Goal: Information Seeking & Learning: Compare options

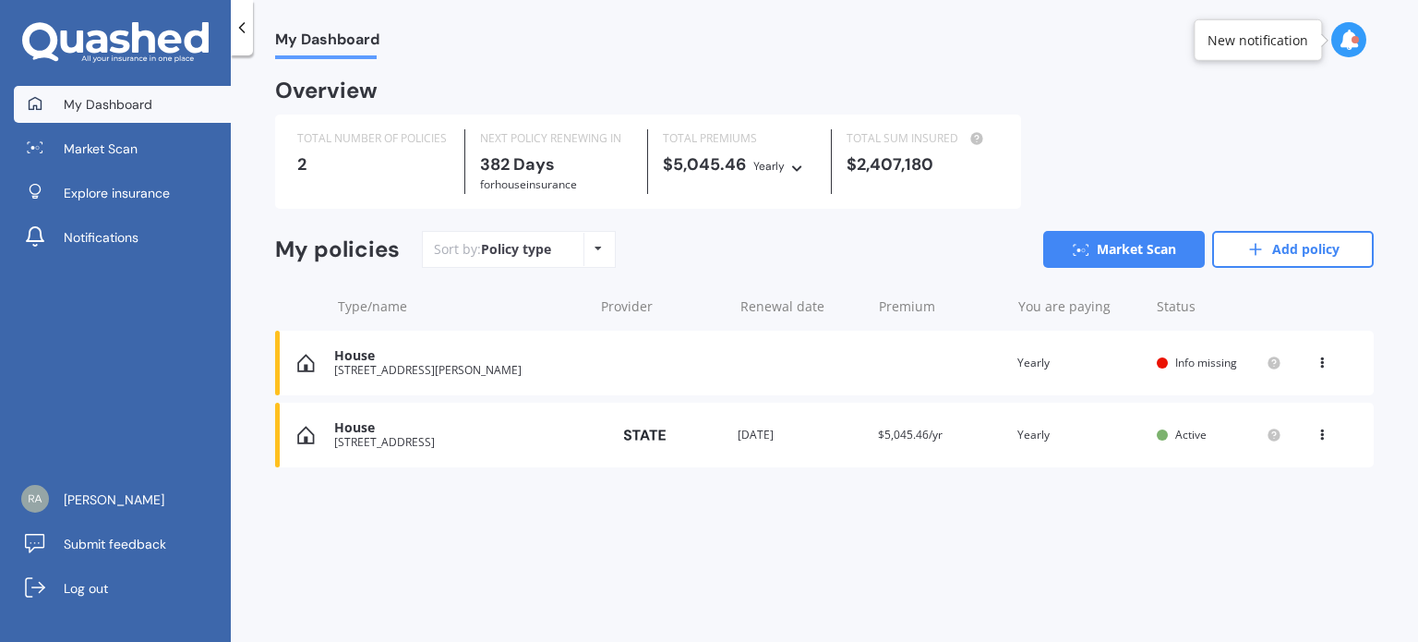
click at [422, 374] on div "[STREET_ADDRESS][PERSON_NAME]" at bounding box center [458, 370] width 249 height 13
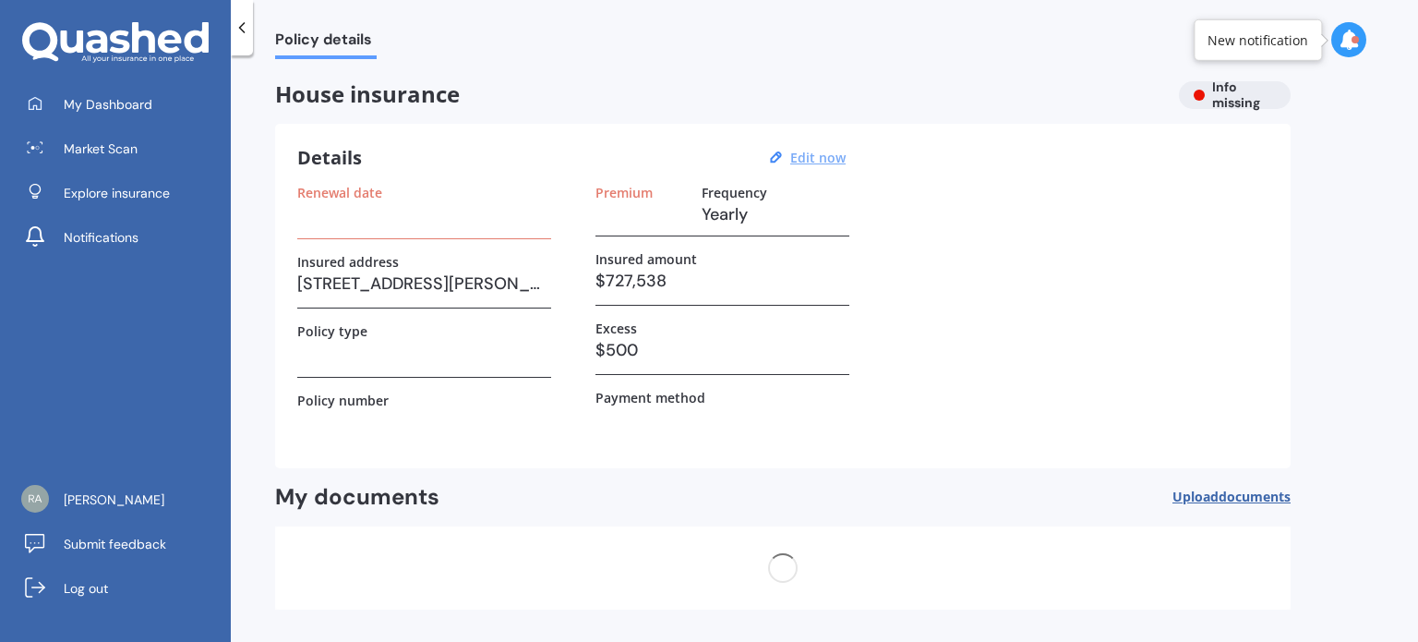
click at [829, 160] on u "Edit now" at bounding box center [817, 158] width 55 height 18
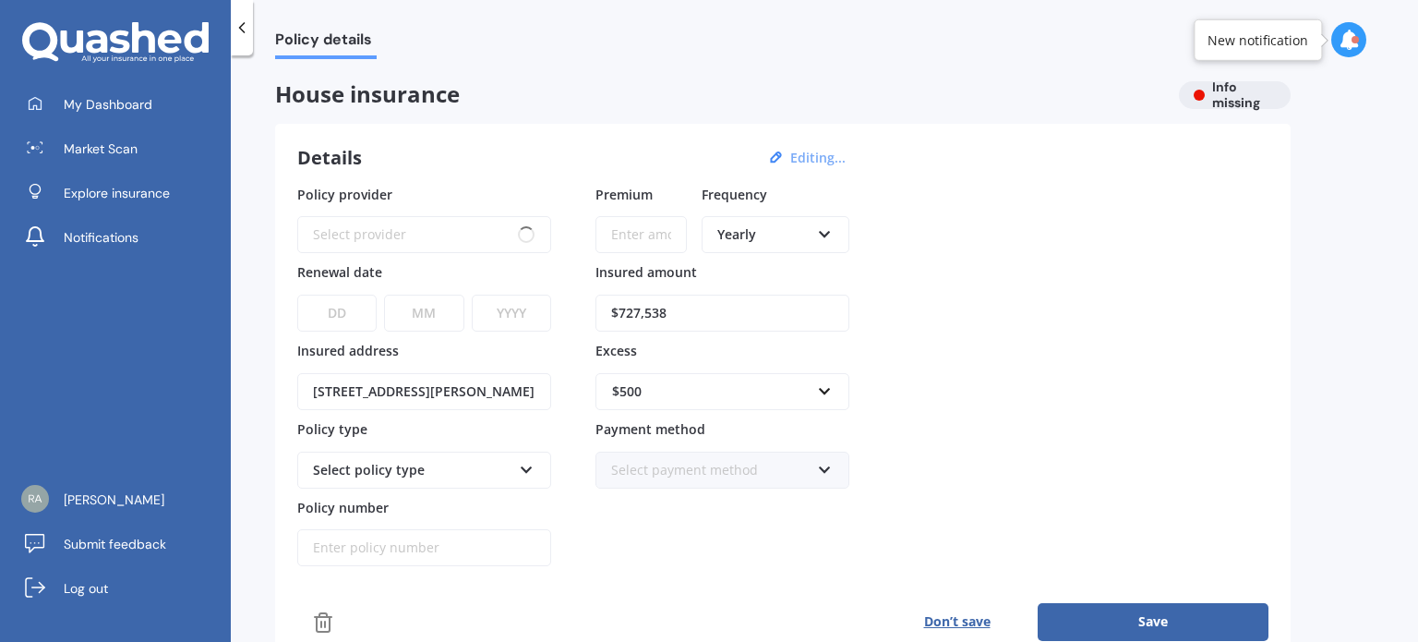
click at [499, 464] on div "Select policy type" at bounding box center [412, 470] width 198 height 20
click at [534, 467] on icon at bounding box center [527, 466] width 16 height 13
click at [535, 228] on div "Select provider AA AMI AMP ANZ ASB Ando BNZ Co-Operative Bank FMG Initio Kiwiba…" at bounding box center [424, 234] width 254 height 37
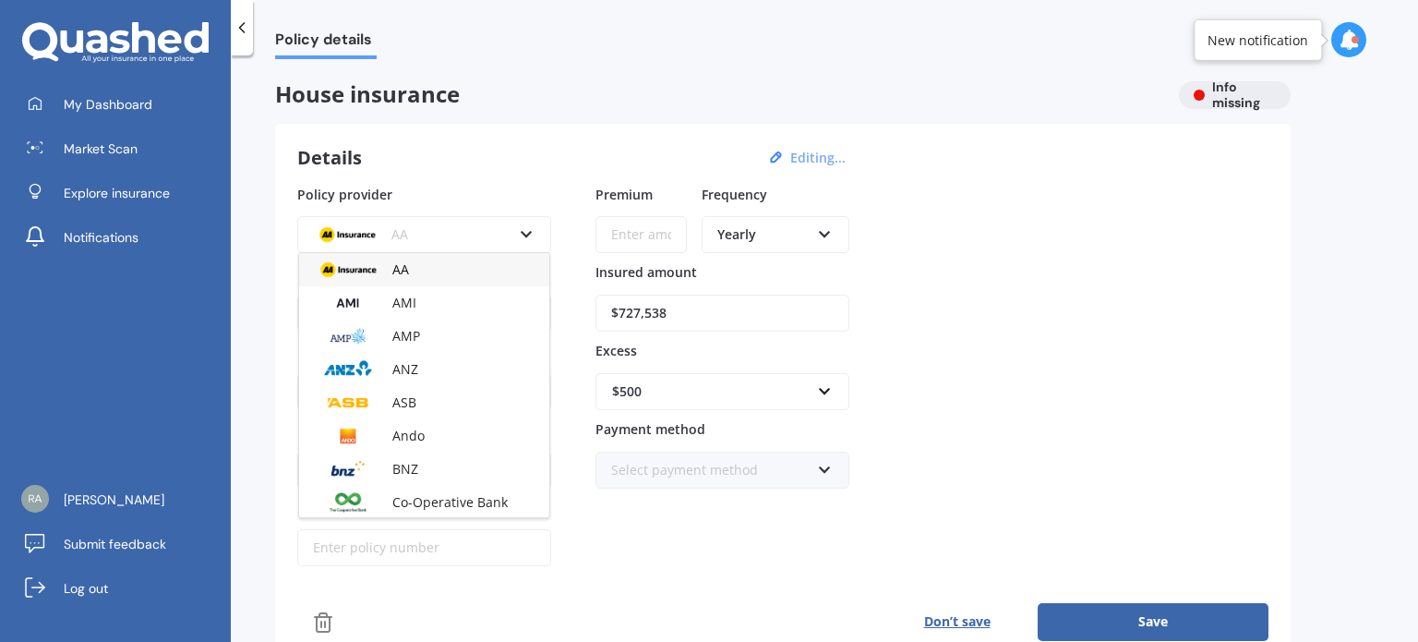
click at [524, 228] on icon at bounding box center [527, 230] width 16 height 13
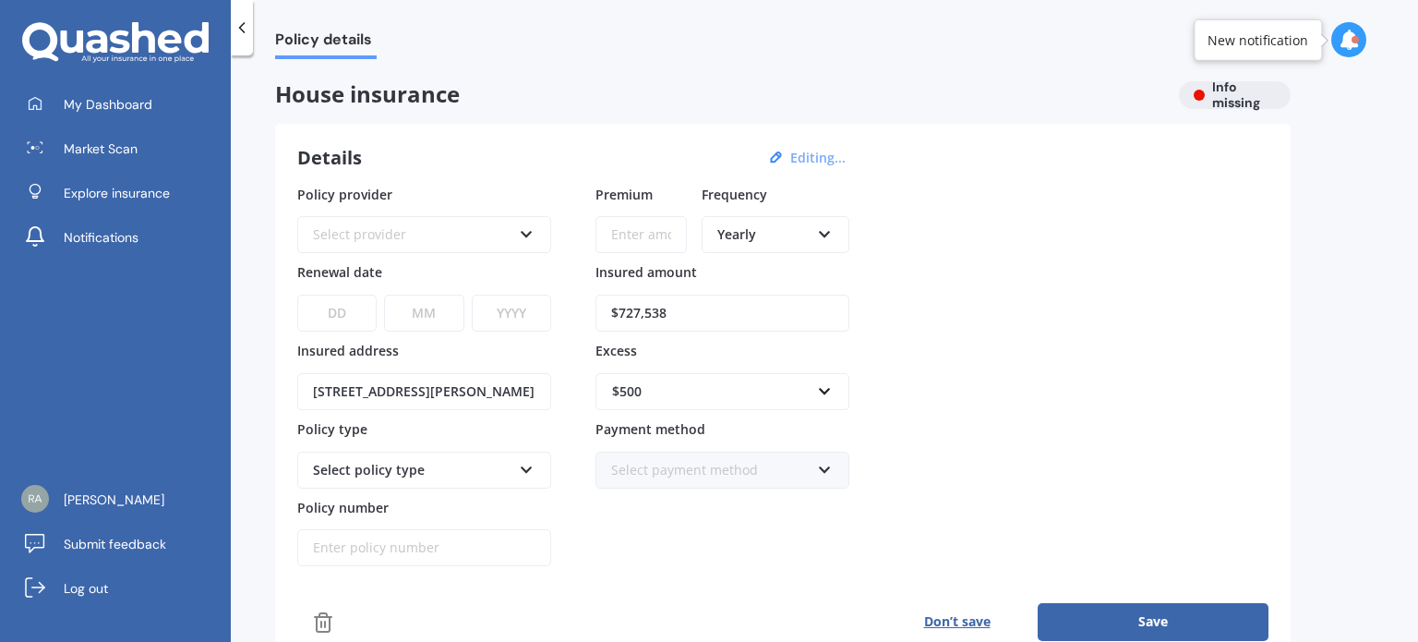
click at [352, 306] on select "DD 01 02 03 04 05 06 07 08 09 10 11 12 13 14 15 16 17 18 19 20 21 22 23 24 25 2…" at bounding box center [336, 312] width 79 height 37
select select "25"
click at [297, 294] on select "DD 01 02 03 04 05 06 07 08 09 10 11 12 13 14 15 16 17 18 19 20 21 22 23 24 25 2…" at bounding box center [336, 312] width 79 height 37
click at [415, 306] on select "MM 01 02 03 04 05 06 07 08 09 10 11 12" at bounding box center [423, 312] width 79 height 37
select select "09"
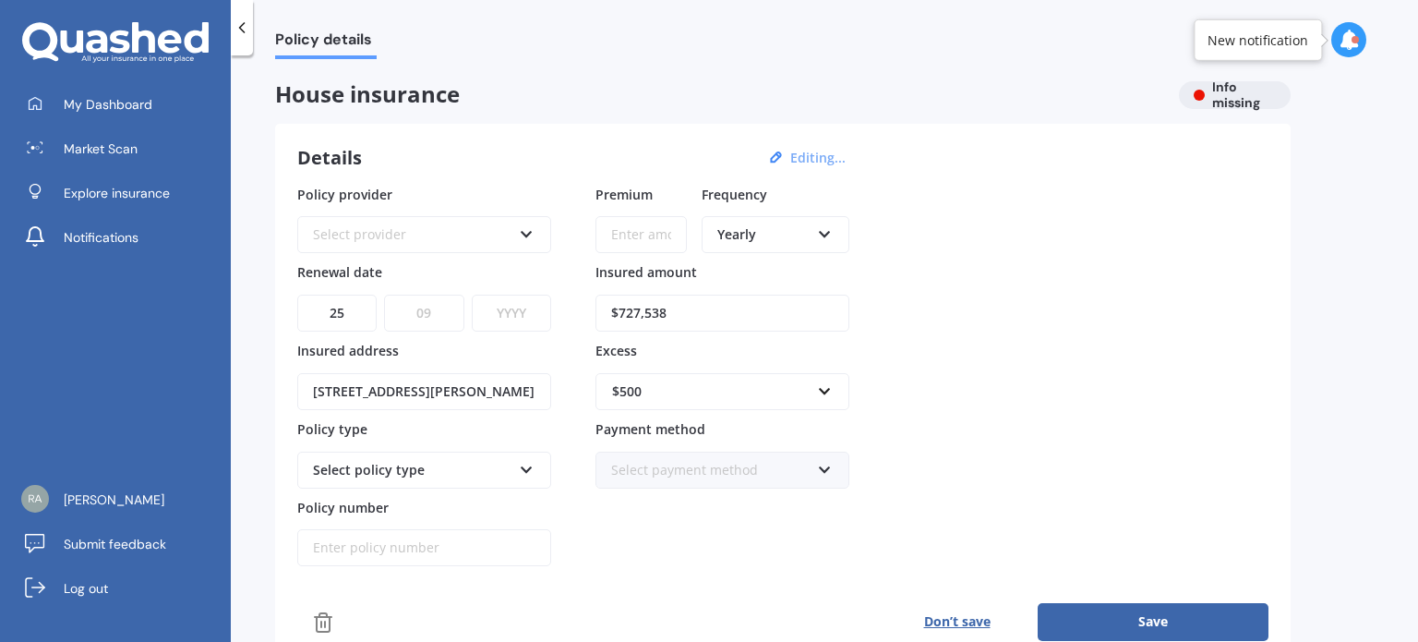
click at [384, 294] on select "MM 01 02 03 04 05 06 07 08 09 10 11 12" at bounding box center [423, 312] width 79 height 37
click at [507, 309] on select "YYYY 2027 2026 2025 2024 2023 2022 2021 2020 2019 2018 2017 2016 2015 2014 2013…" at bounding box center [511, 312] width 79 height 37
select select "2025"
click at [472, 294] on select "YYYY 2027 2026 2025 2024 2023 2022 2021 2020 2019 2018 2017 2016 2015 2014 2013…" at bounding box center [511, 312] width 79 height 37
click at [975, 346] on div "Policy provider Select provider AA AMI AMP ANZ ASB Ando BNZ Co-Operative Bank F…" at bounding box center [782, 376] width 971 height 382
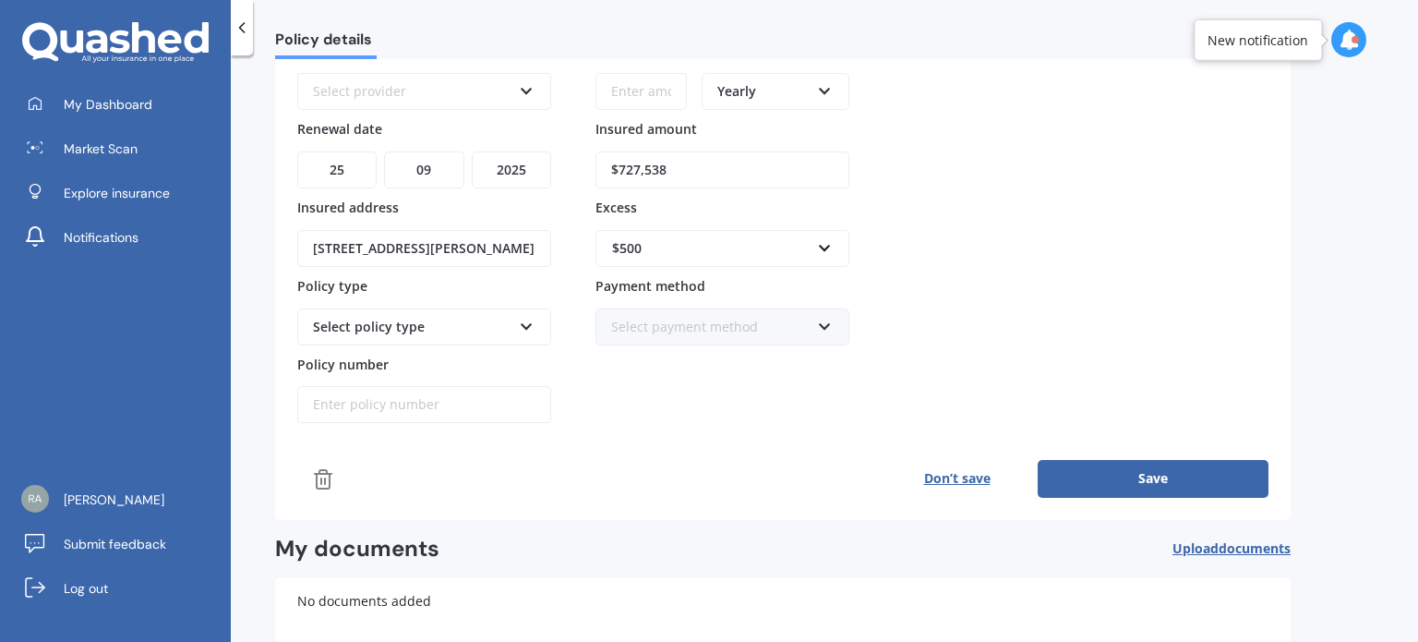
scroll to position [185, 0]
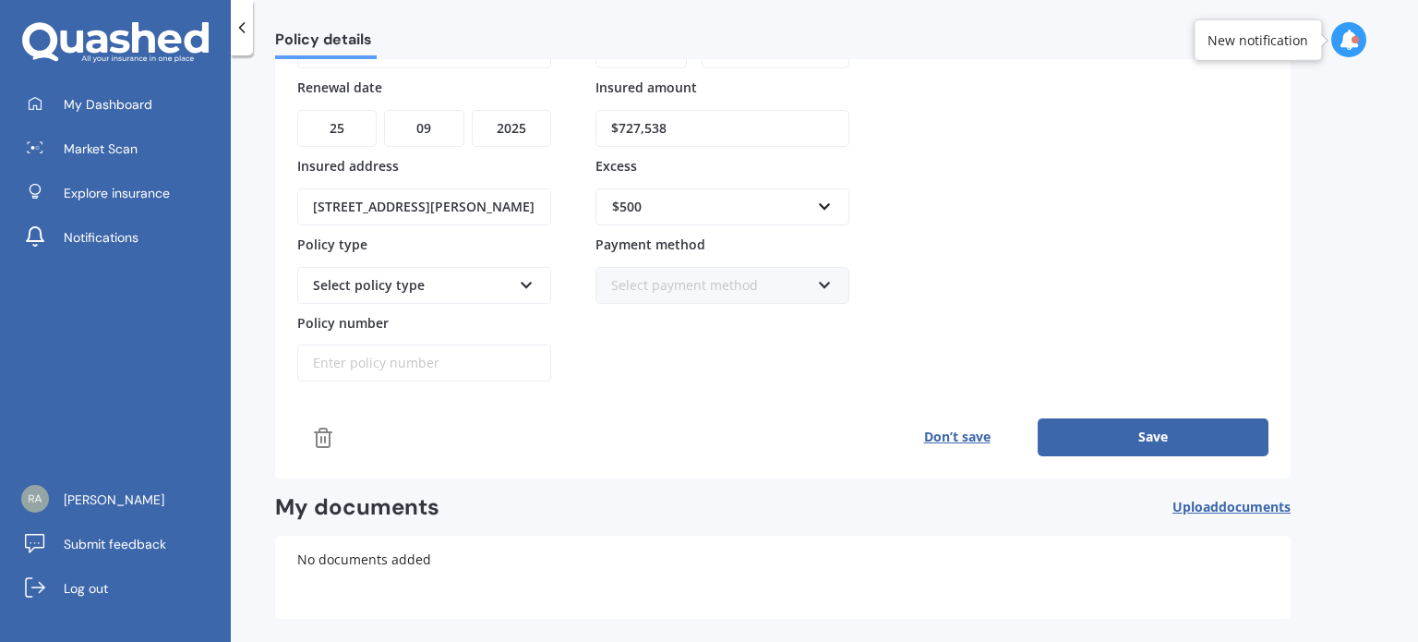
click at [521, 275] on icon at bounding box center [527, 281] width 16 height 13
click at [515, 282] on div "Select policy type" at bounding box center [424, 285] width 254 height 37
click at [753, 210] on div "$500" at bounding box center [711, 207] width 198 height 20
click at [755, 210] on input "text" at bounding box center [715, 206] width 237 height 35
click at [999, 221] on div "Policy provider Select provider AA AMI AMP ANZ ASB Ando BNZ Co-Operative Bank F…" at bounding box center [782, 191] width 971 height 382
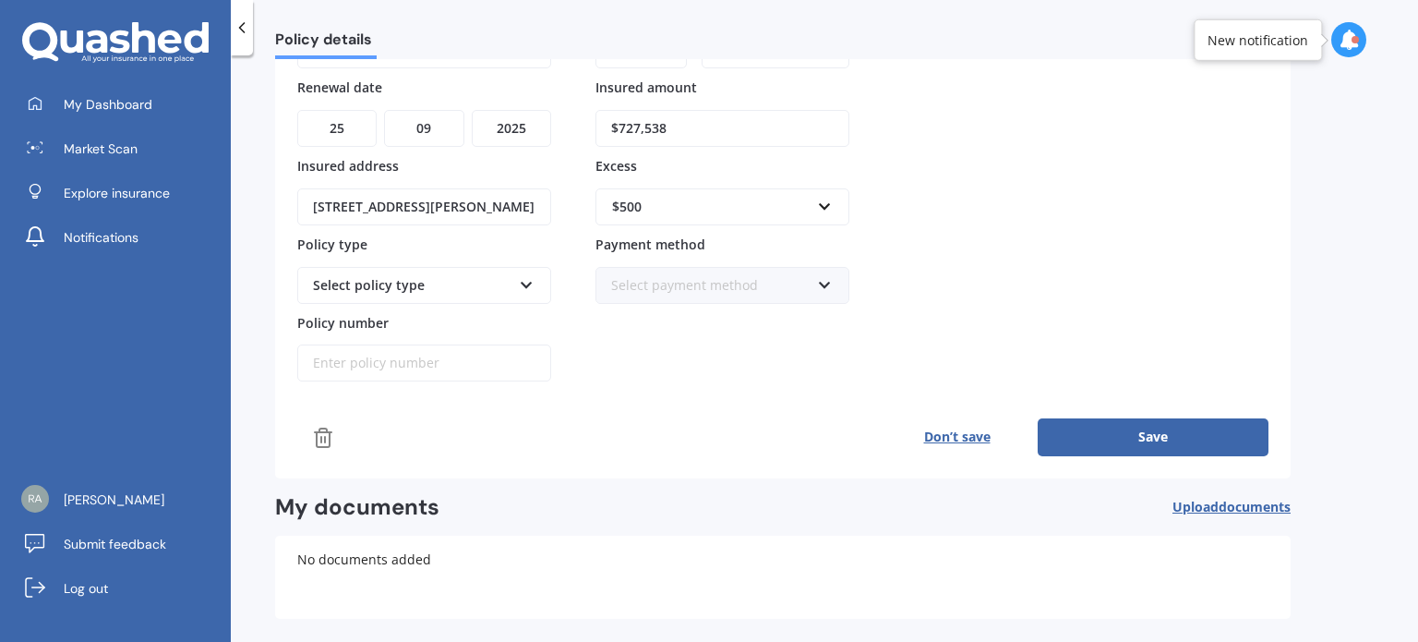
click at [805, 288] on div "Select payment method" at bounding box center [710, 285] width 198 height 20
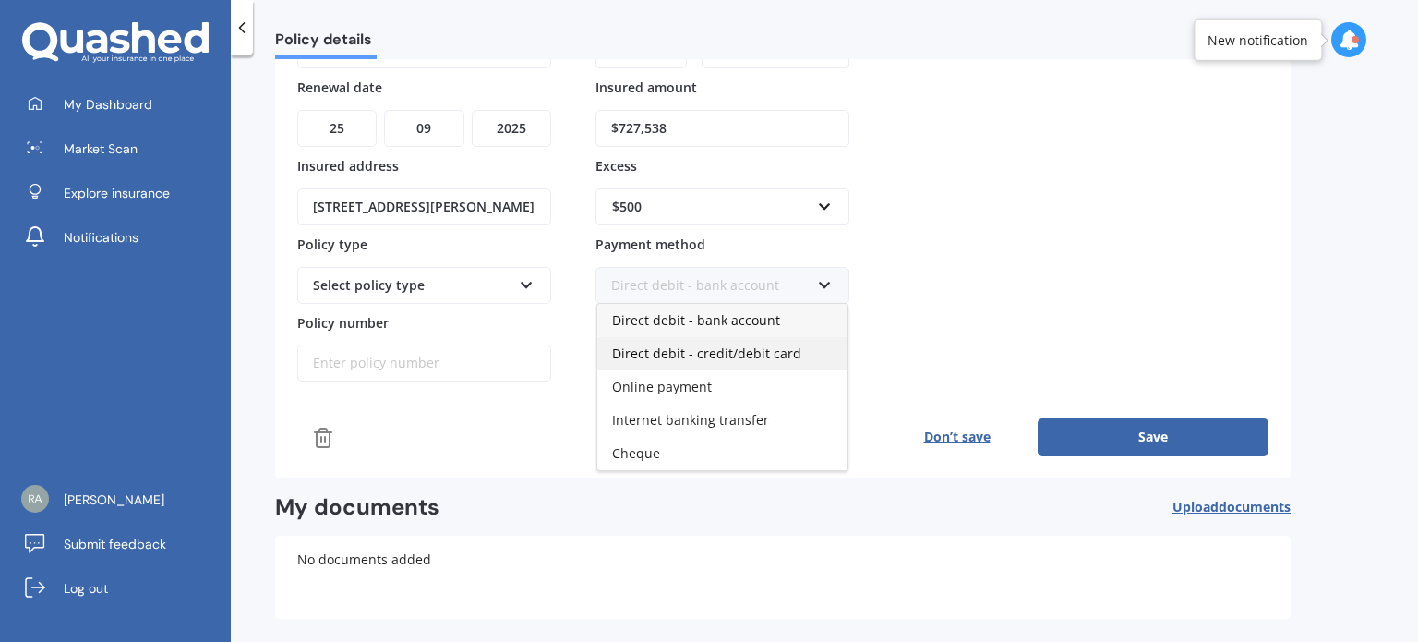
click at [719, 352] on span "Direct debit - credit/debit card" at bounding box center [706, 353] width 189 height 18
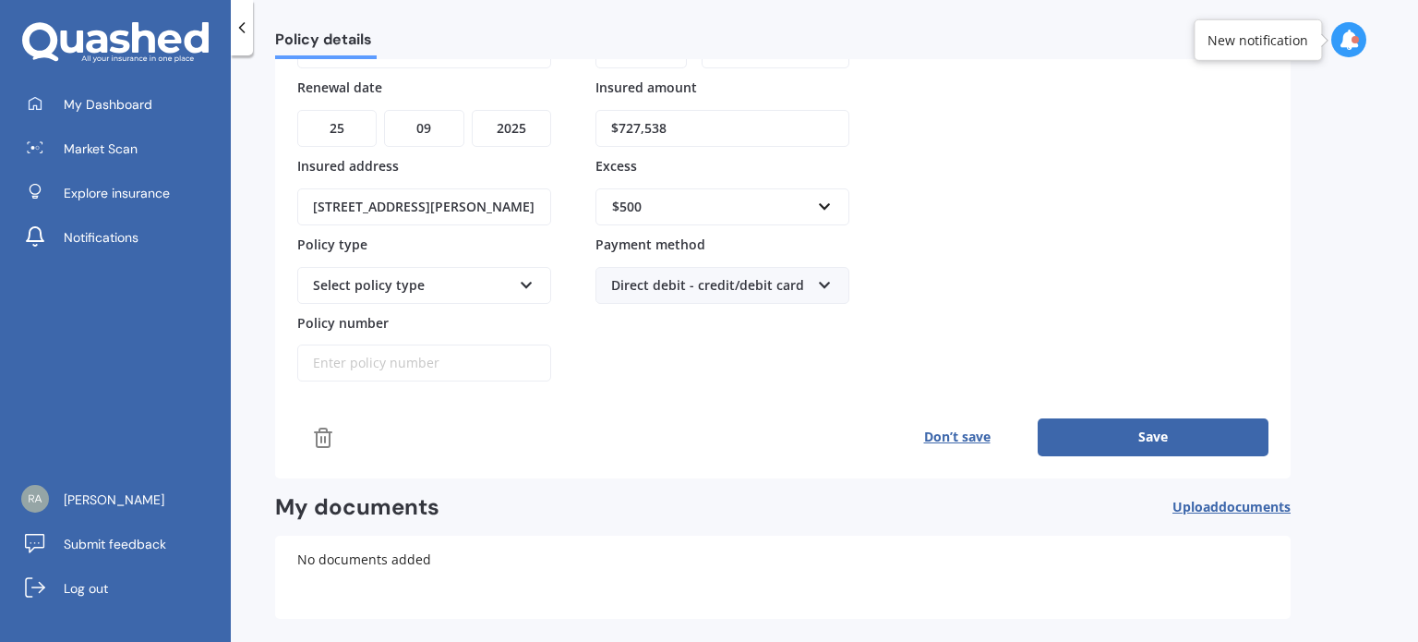
click at [721, 460] on div "Details Editing... Policy provider Select provider AA AMI AMP ANZ ASB Ando BNZ …" at bounding box center [782, 208] width 1015 height 539
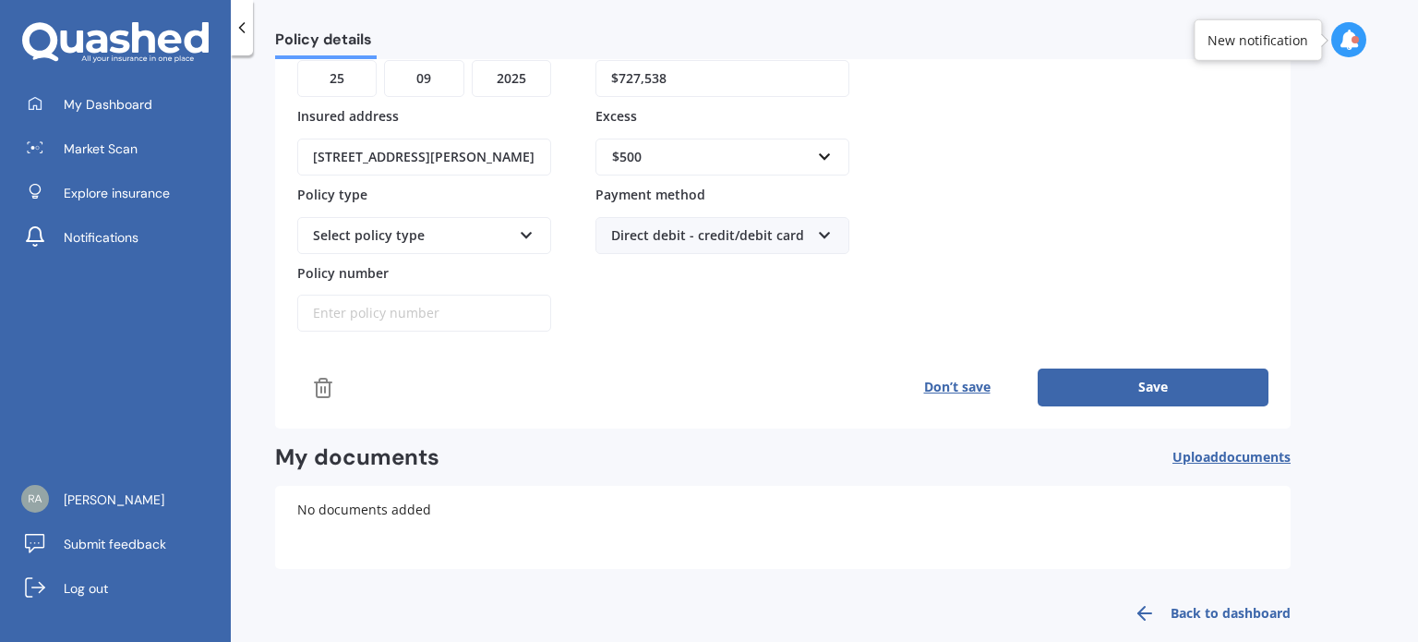
scroll to position [258, 0]
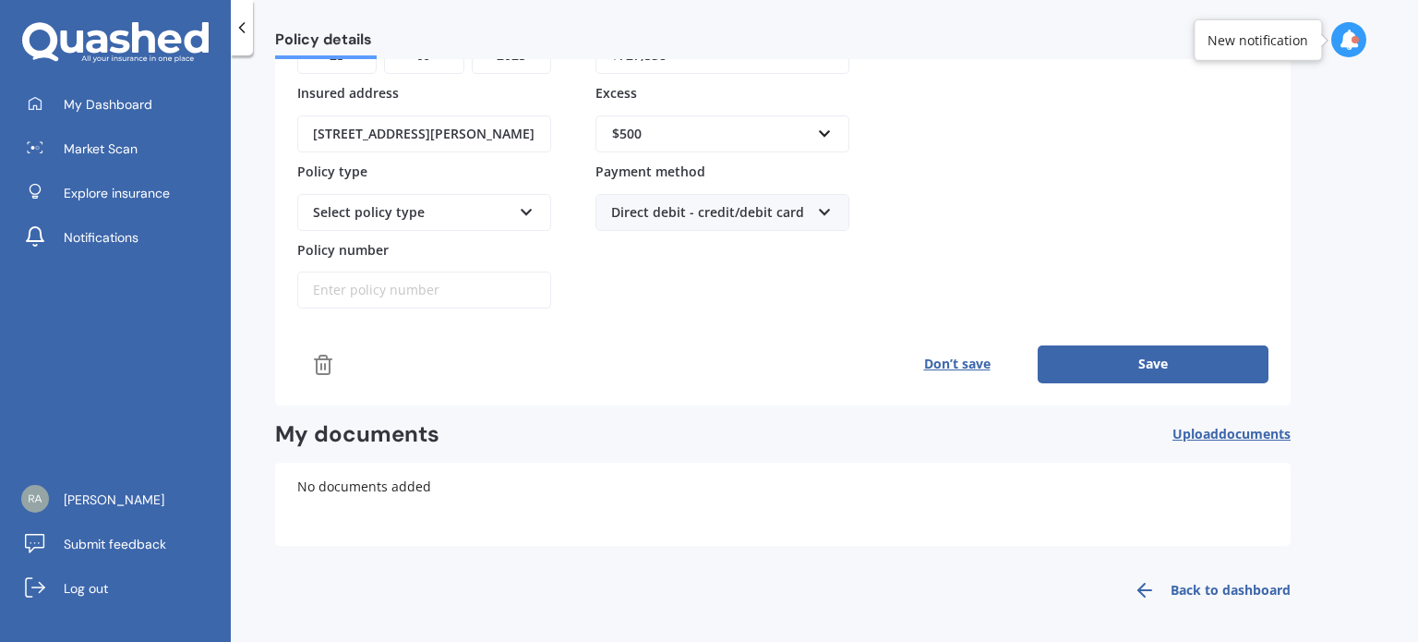
click at [1131, 359] on button "Save" at bounding box center [1153, 363] width 231 height 37
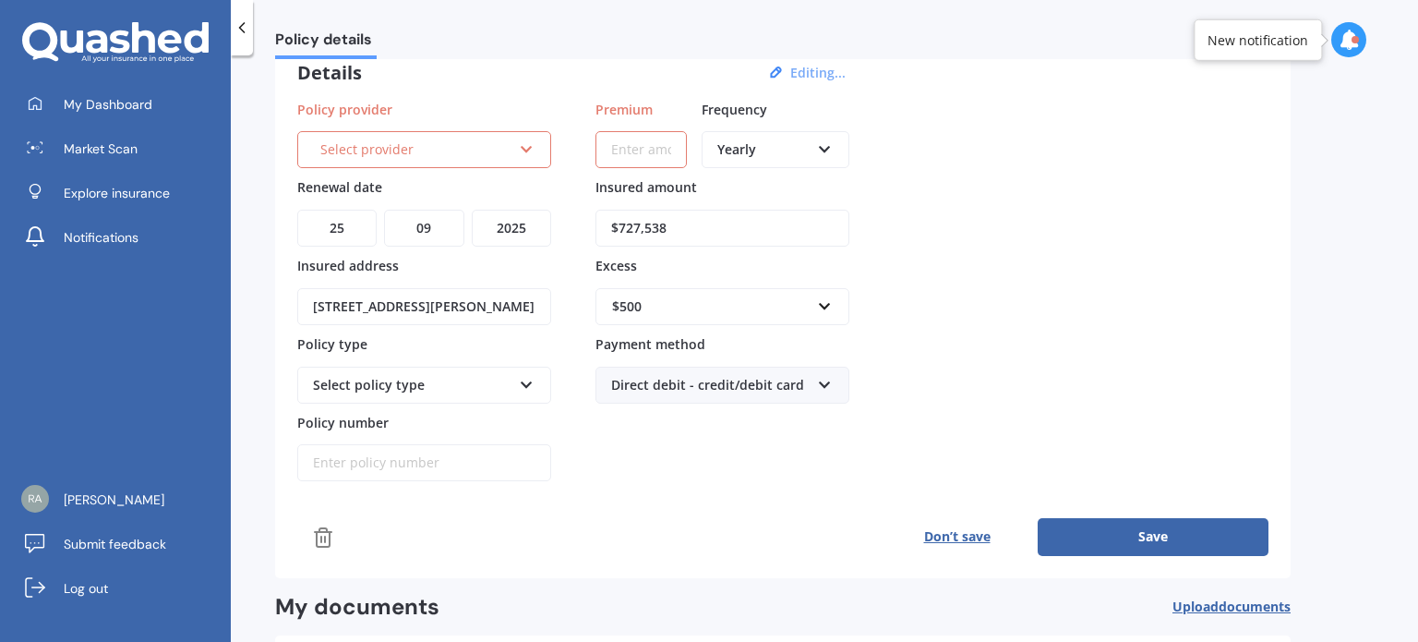
scroll to position [185, 0]
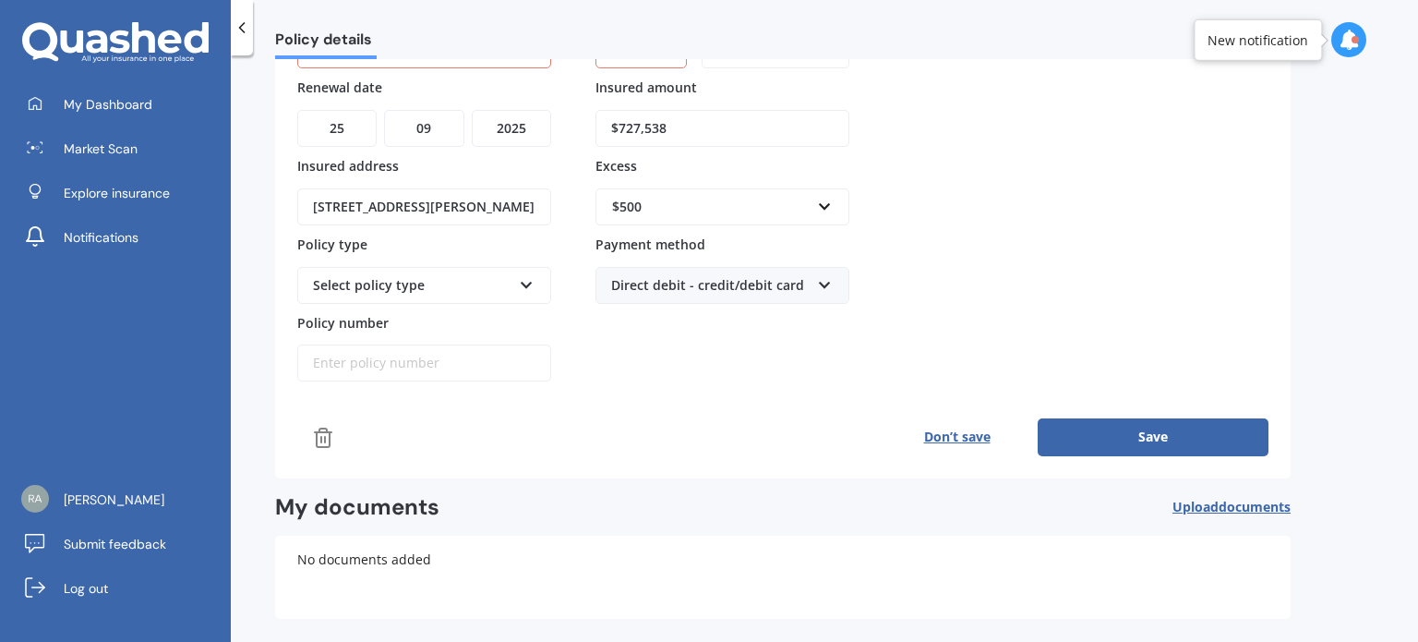
click at [1159, 423] on button "Save" at bounding box center [1153, 436] width 231 height 37
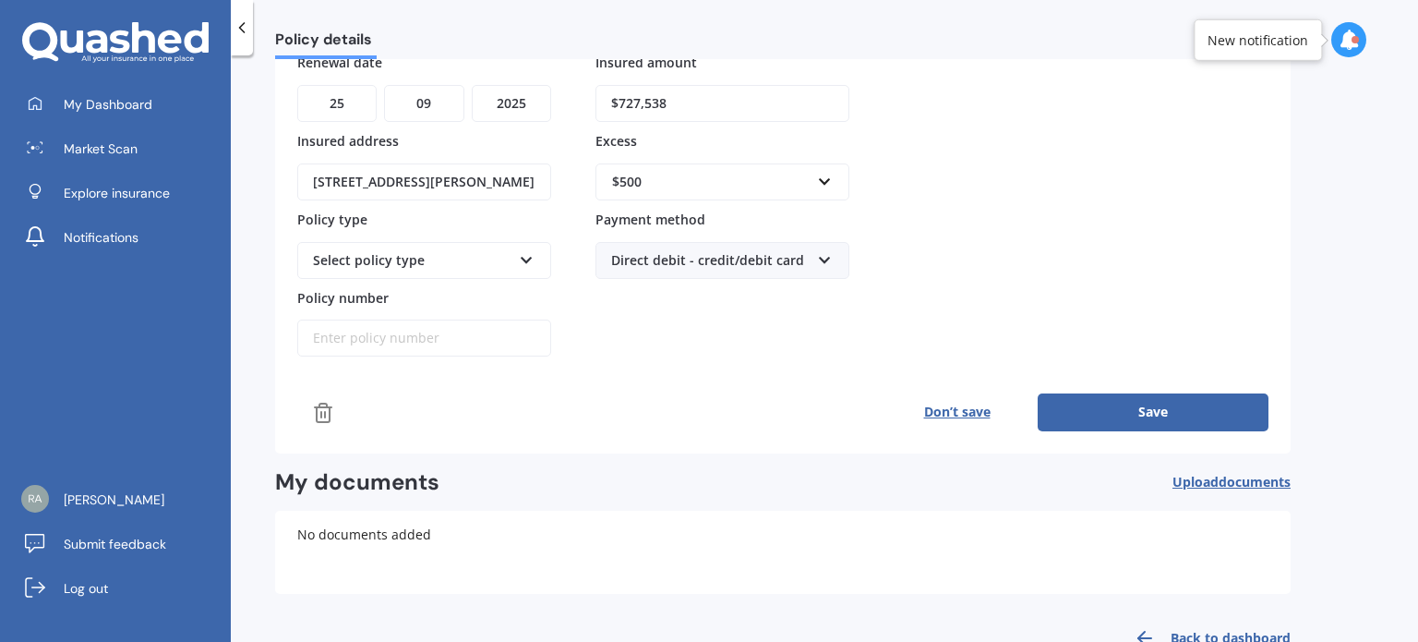
scroll to position [258, 0]
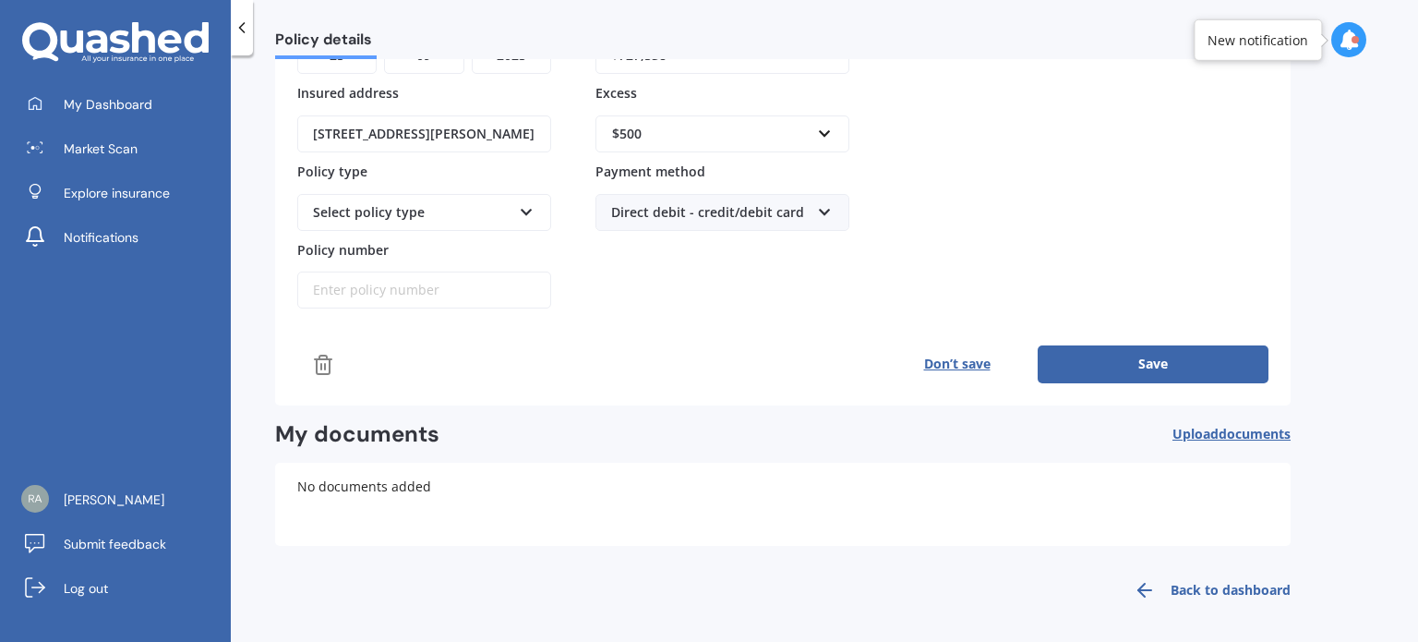
click at [1151, 365] on button "Save" at bounding box center [1153, 363] width 231 height 37
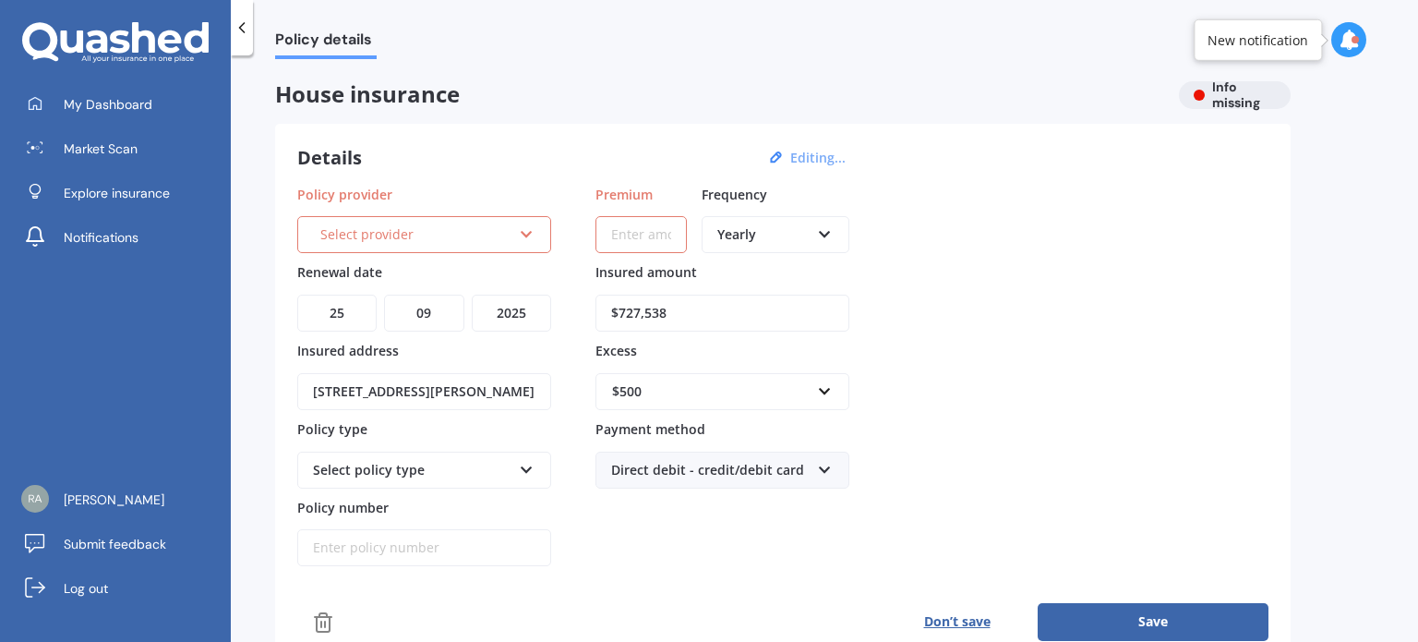
click at [658, 235] on input "Premium" at bounding box center [640, 234] width 91 height 37
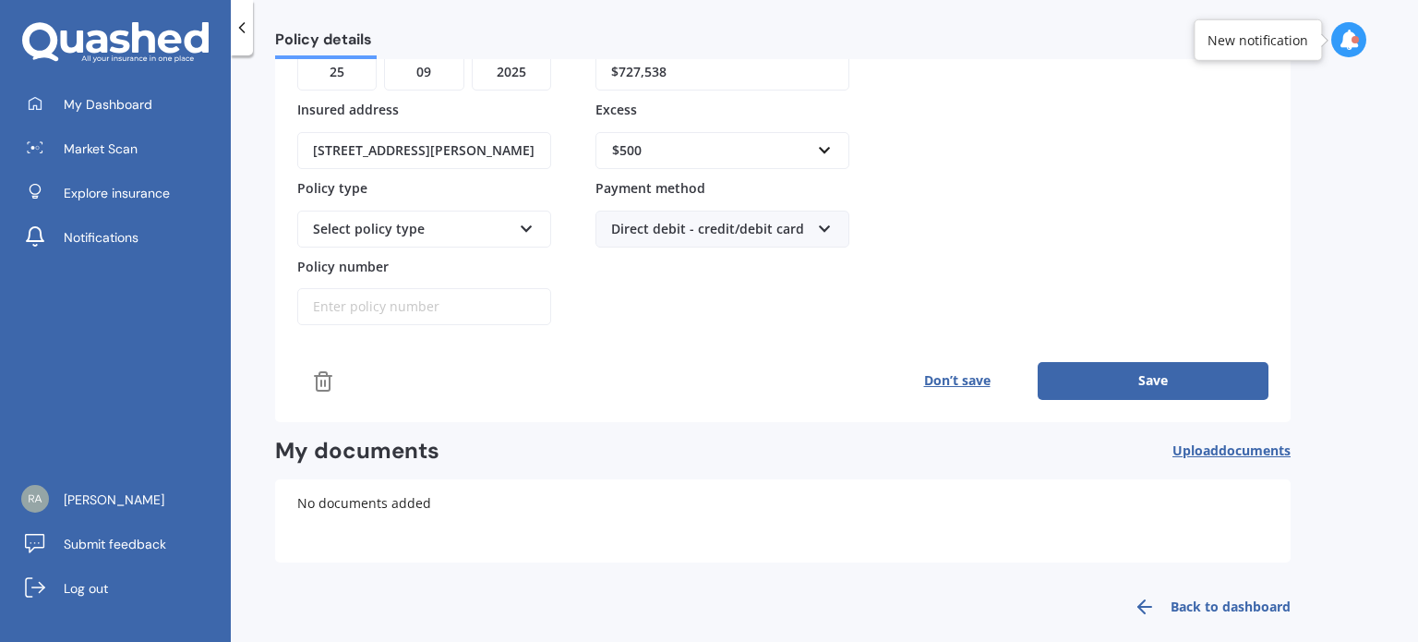
scroll to position [258, 0]
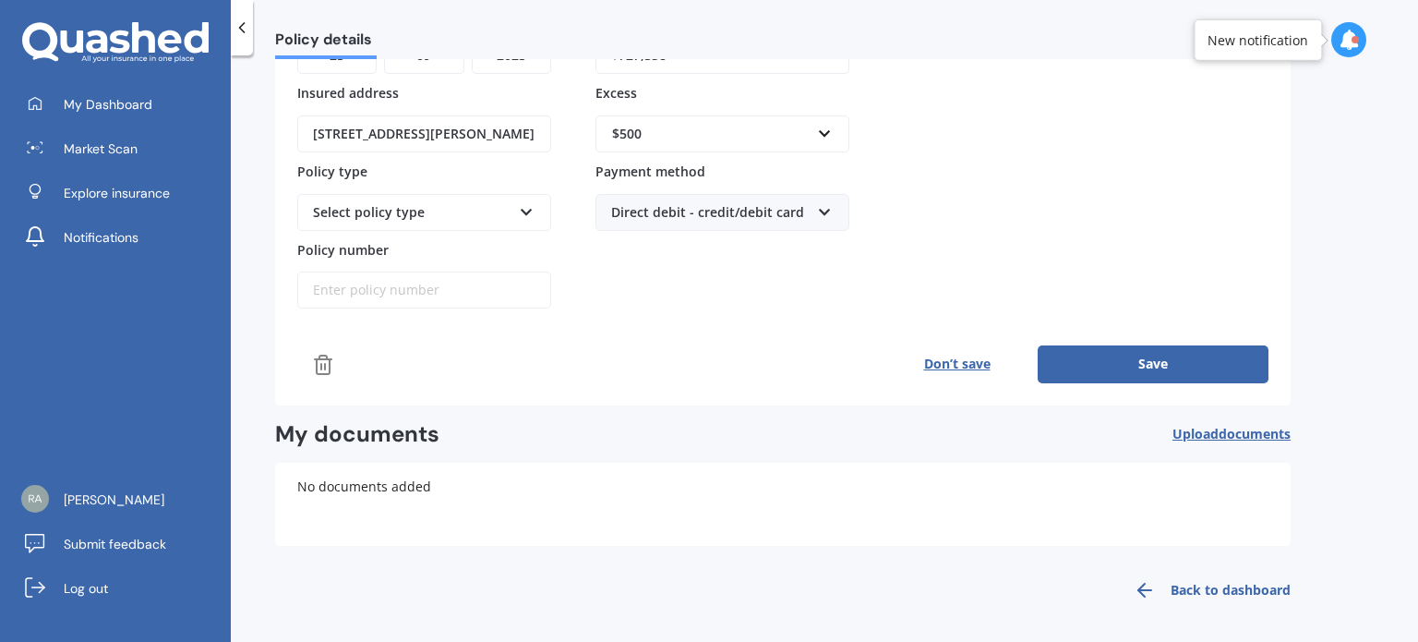
click at [1192, 361] on button "Save" at bounding box center [1153, 363] width 231 height 37
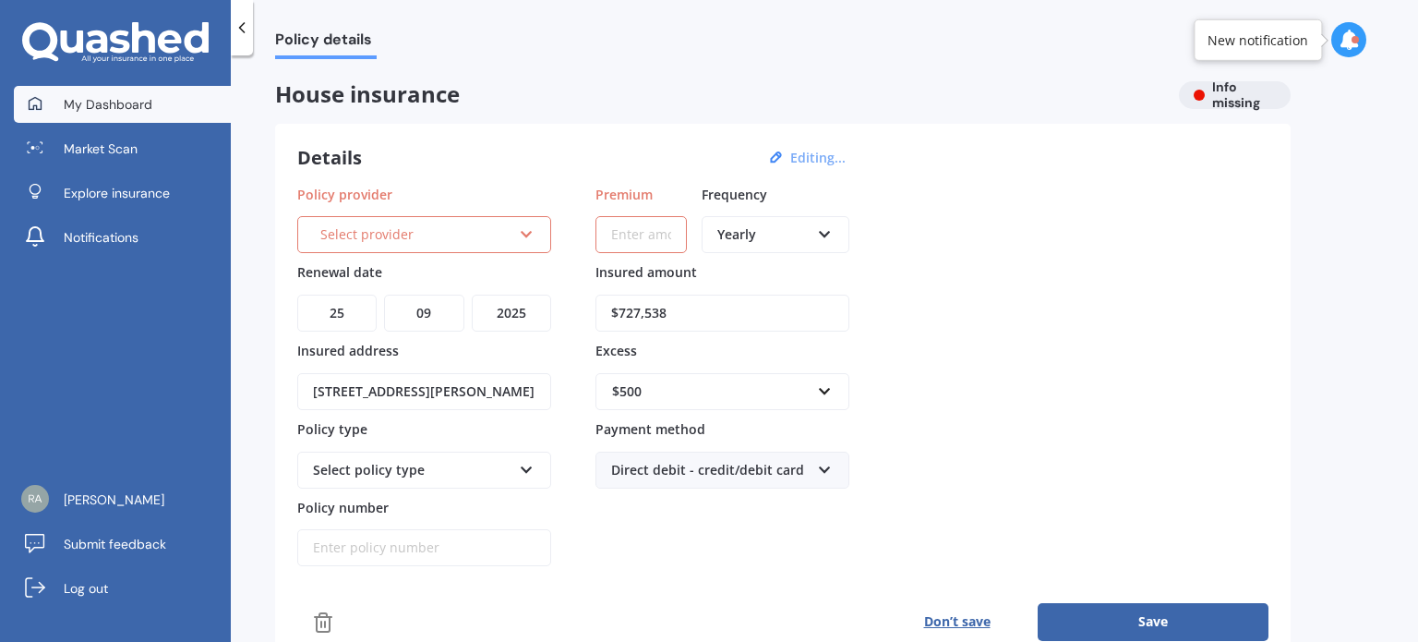
click at [133, 102] on span "My Dashboard" at bounding box center [108, 104] width 89 height 18
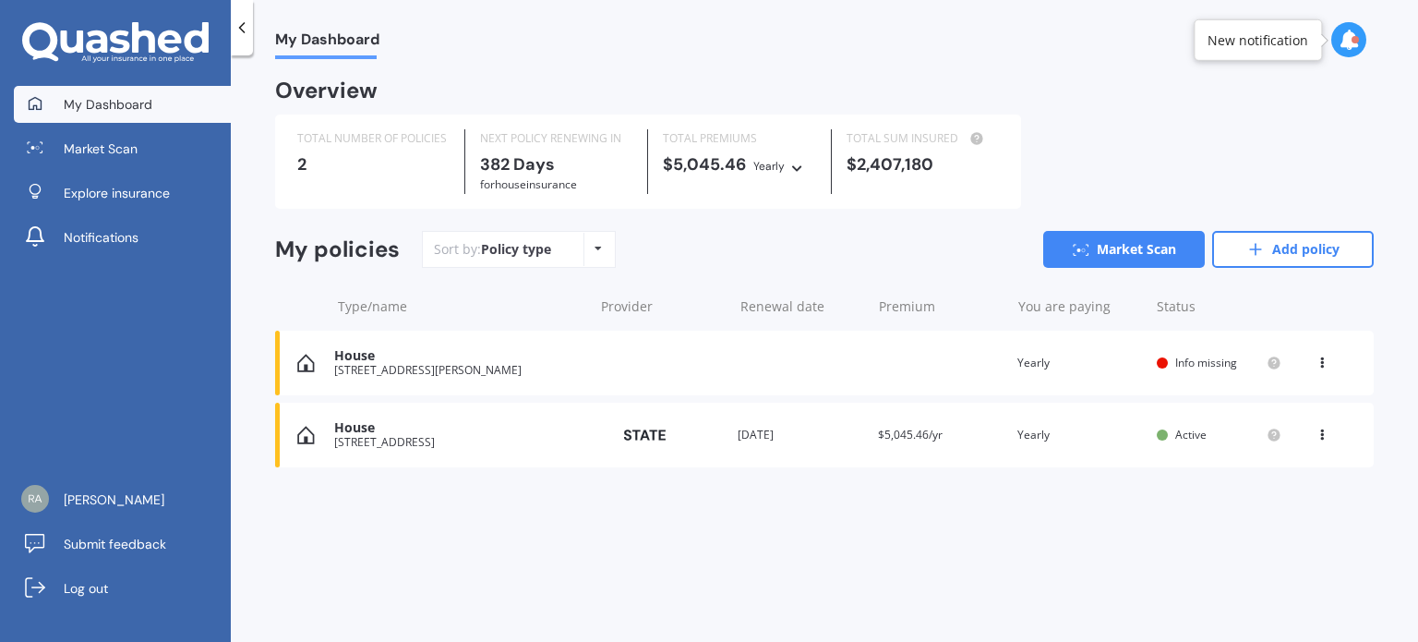
click at [1318, 360] on icon at bounding box center [1321, 359] width 13 height 11
click at [1292, 397] on div "View policy" at bounding box center [1281, 397] width 183 height 37
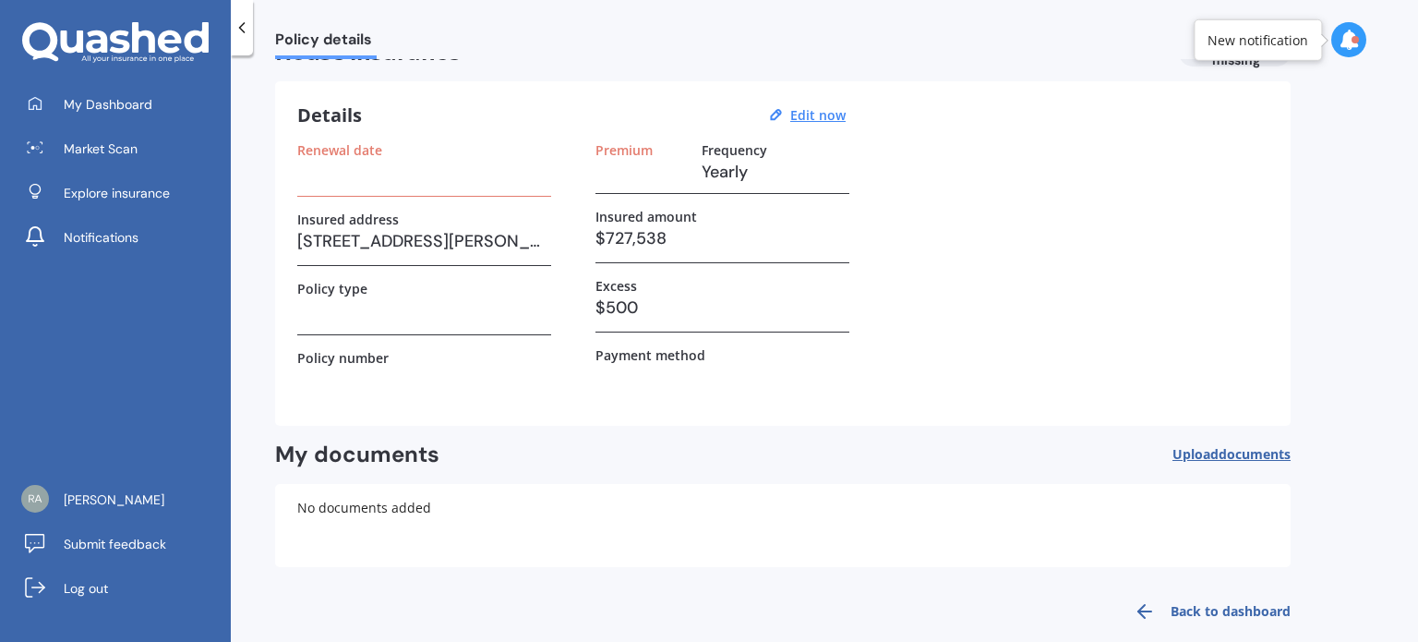
scroll to position [66, 0]
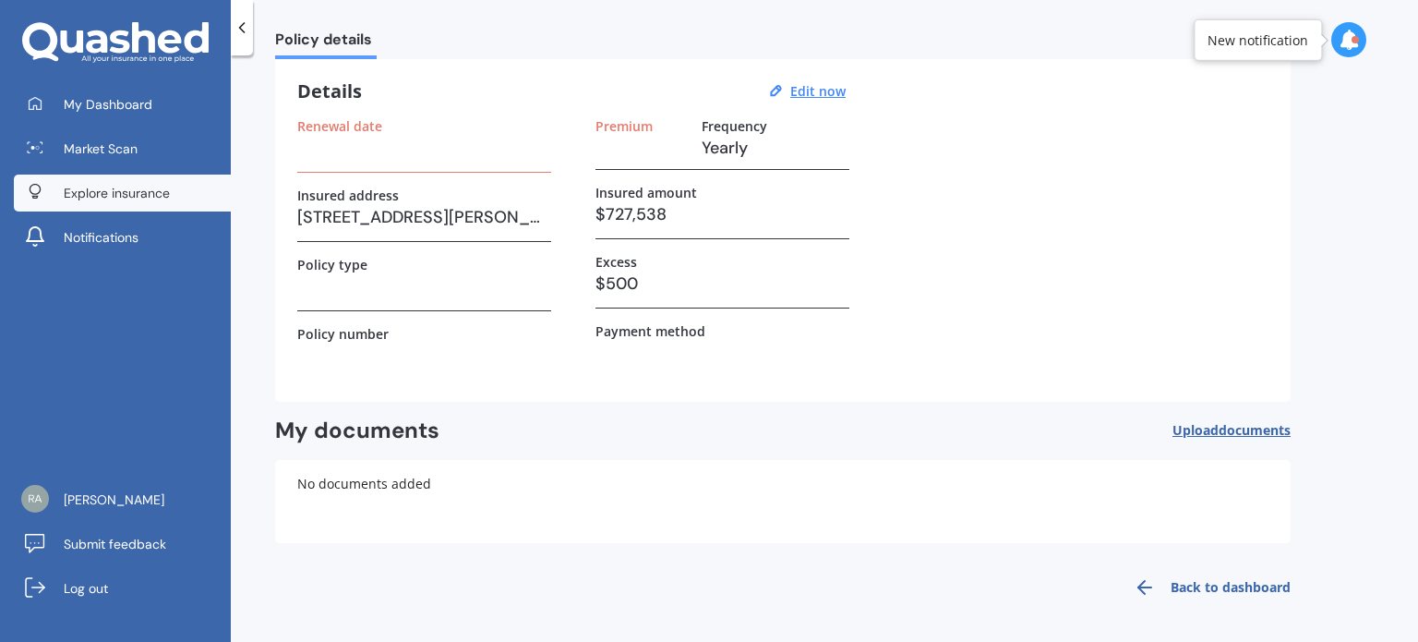
click at [137, 192] on span "Explore insurance" at bounding box center [117, 193] width 106 height 18
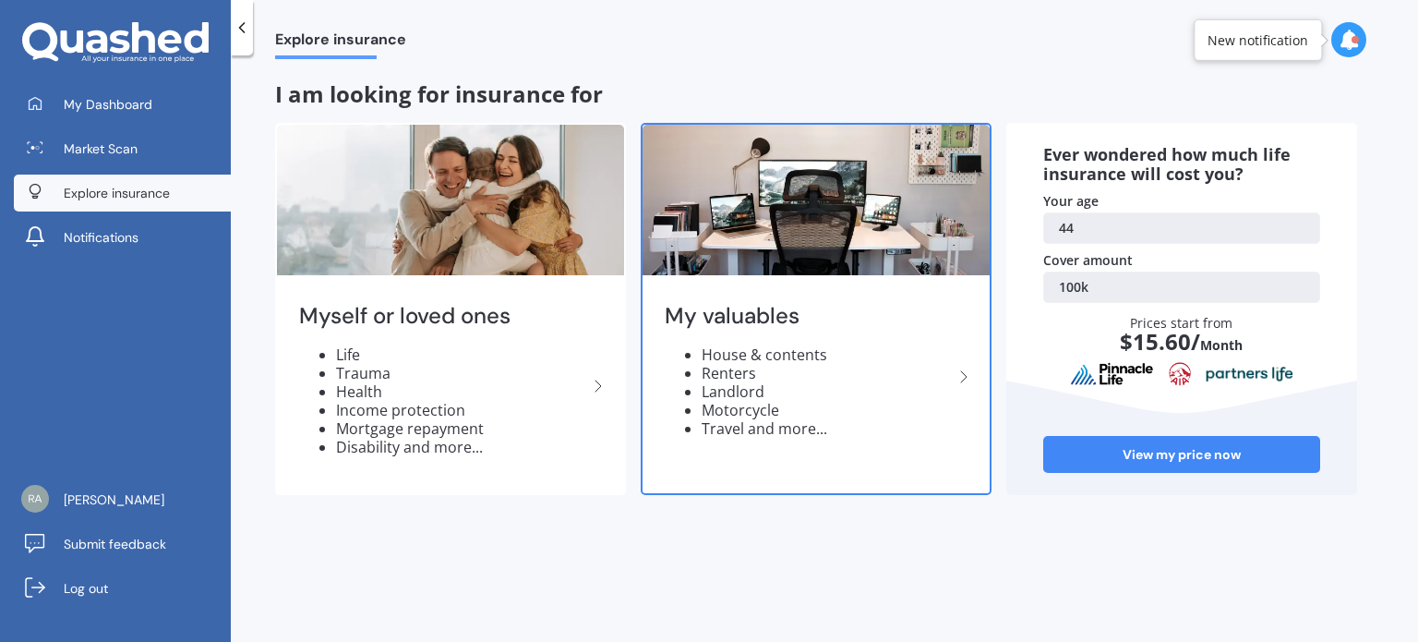
click at [960, 376] on icon at bounding box center [964, 377] width 22 height 22
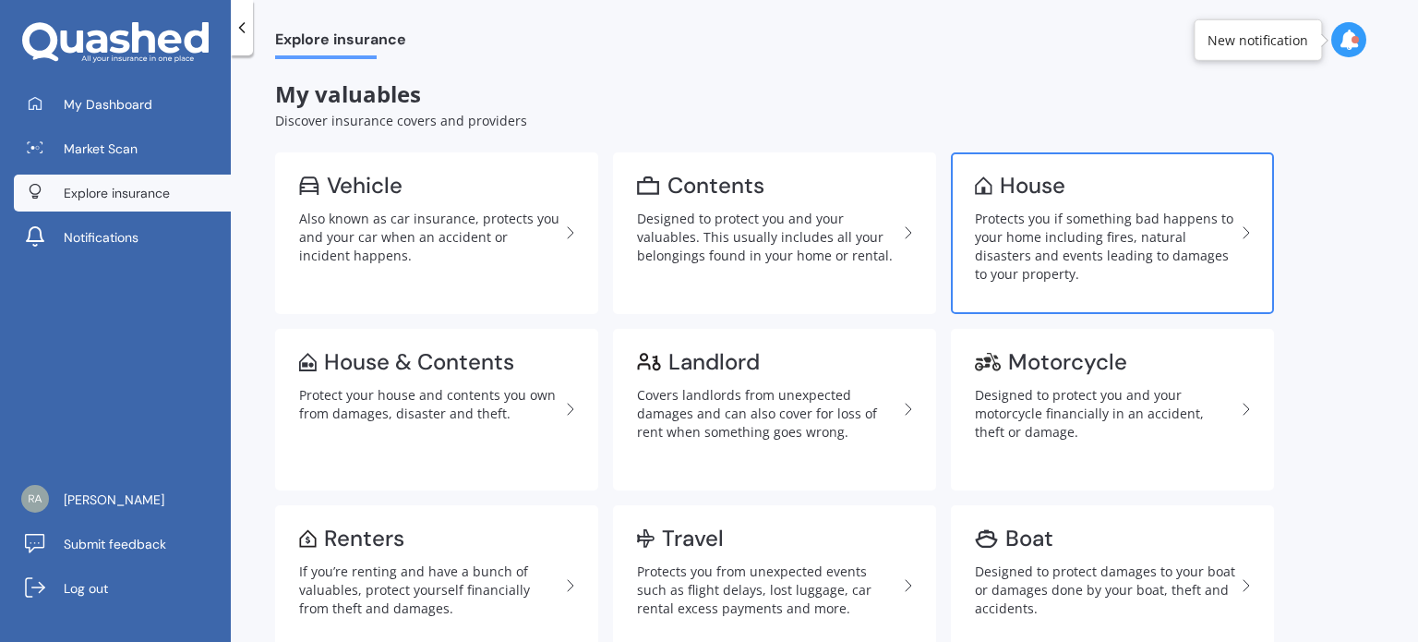
click at [1075, 213] on div "Protects you if something bad happens to your home including fires, natural dis…" at bounding box center [1105, 247] width 260 height 74
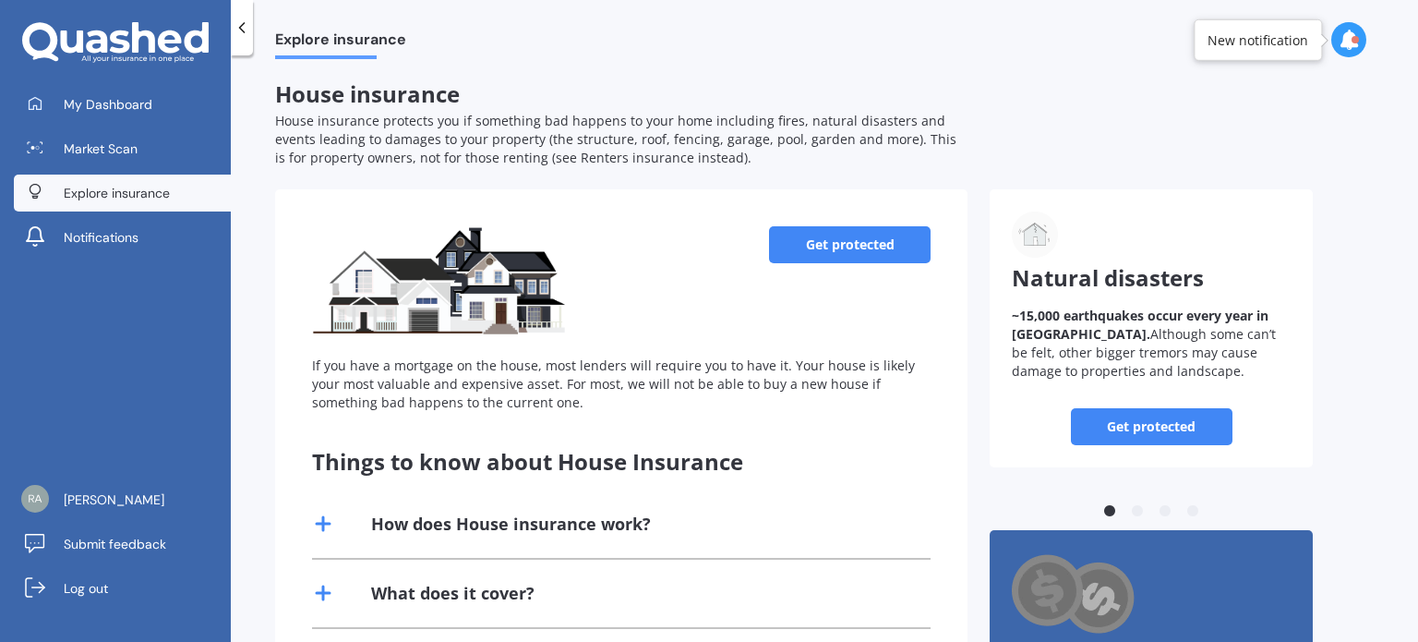
click at [872, 238] on link "Get protected" at bounding box center [850, 244] width 162 height 37
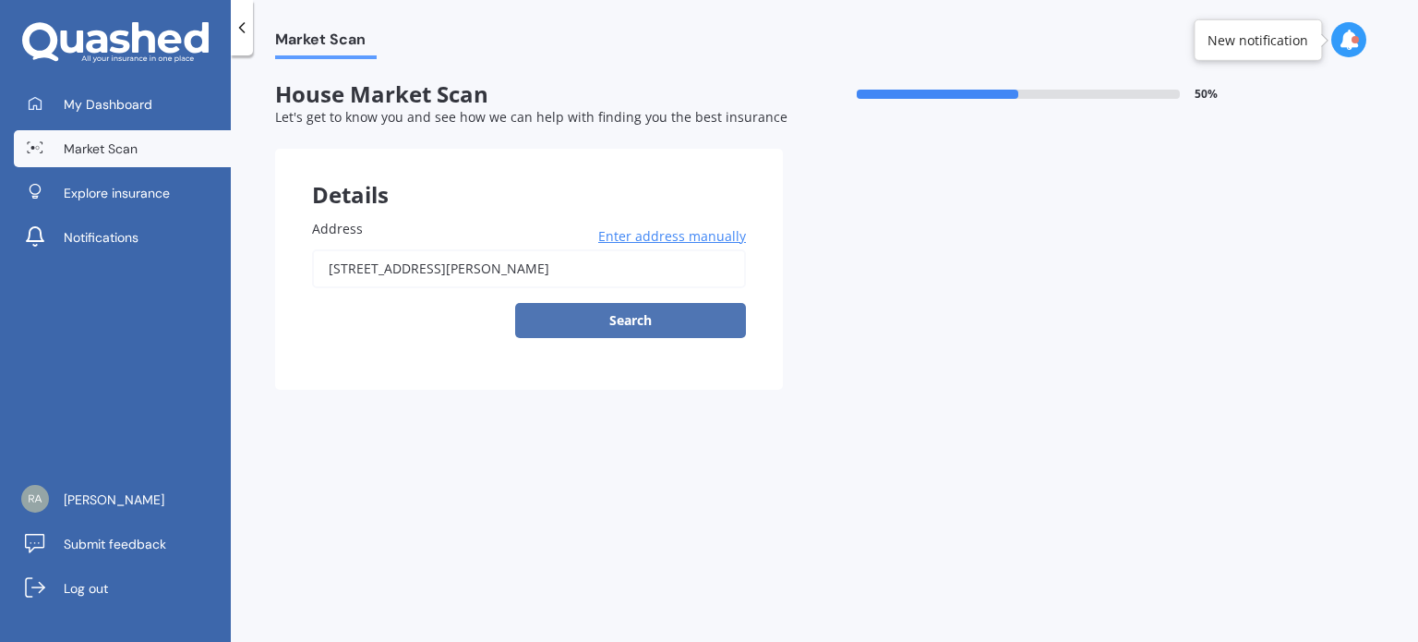
click at [625, 312] on button "Search" at bounding box center [630, 320] width 231 height 35
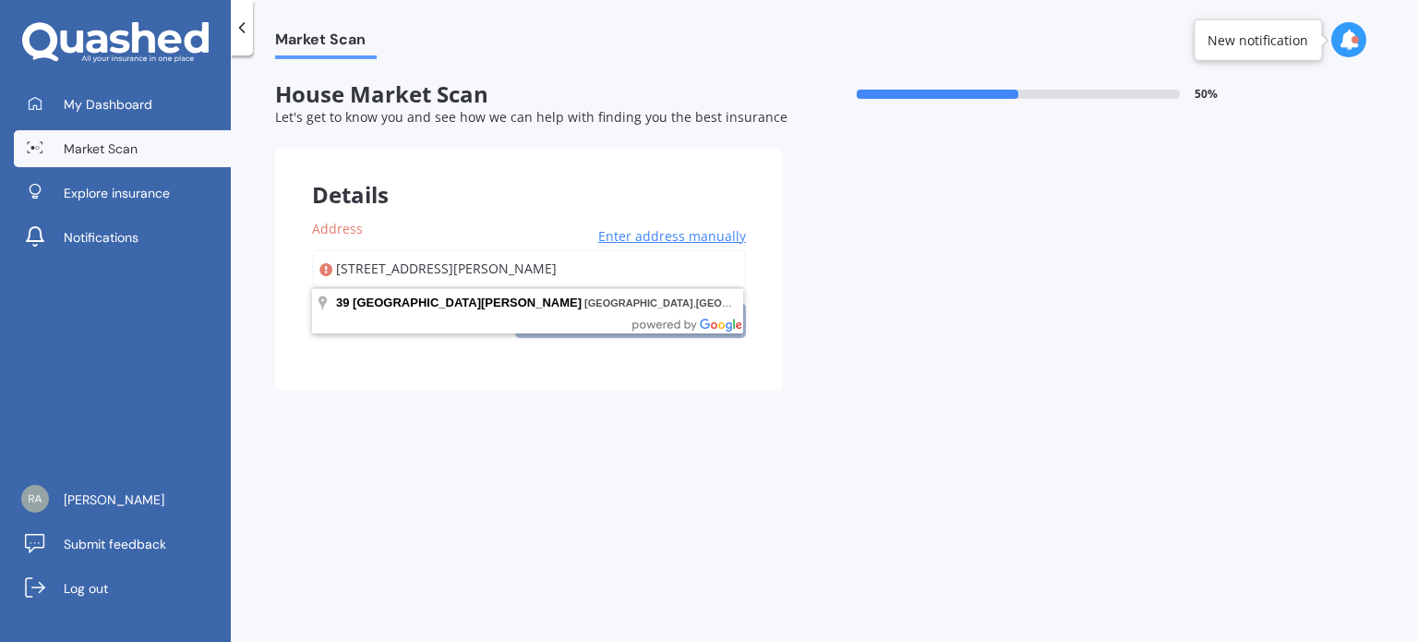
click at [690, 269] on input "[STREET_ADDRESS][PERSON_NAME]" at bounding box center [529, 268] width 434 height 39
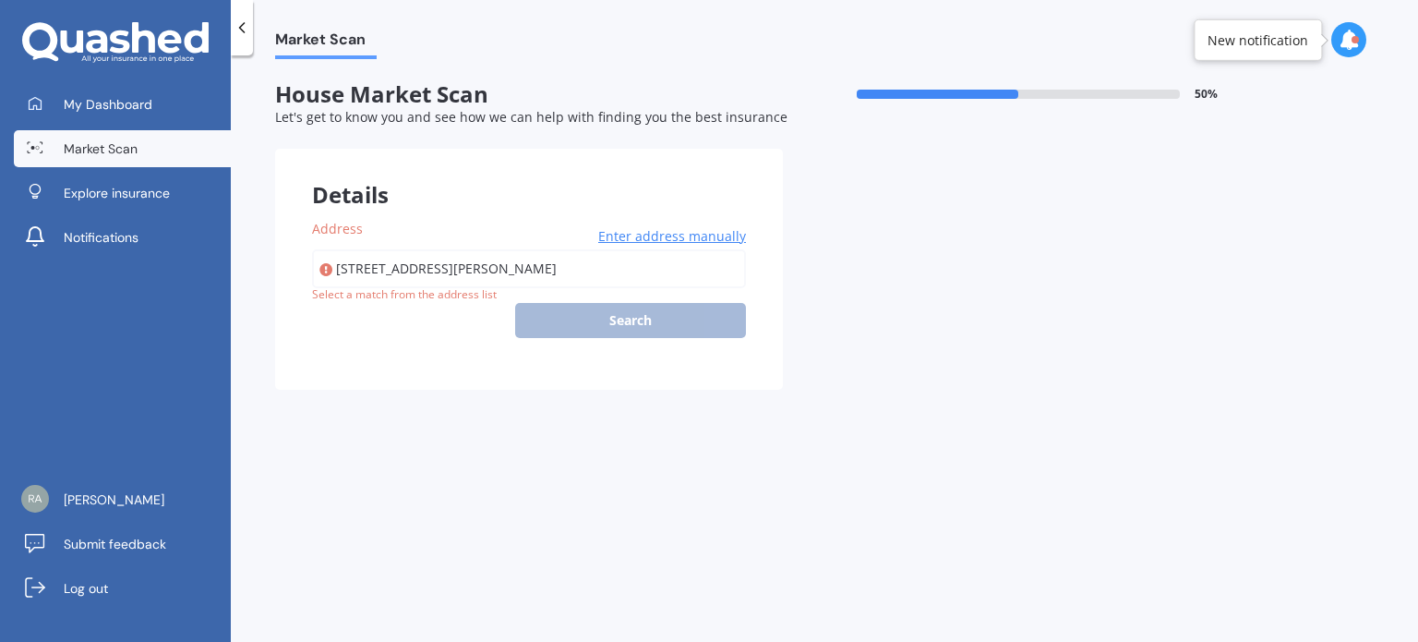
type input "[STREET_ADDRESS][PERSON_NAME]"
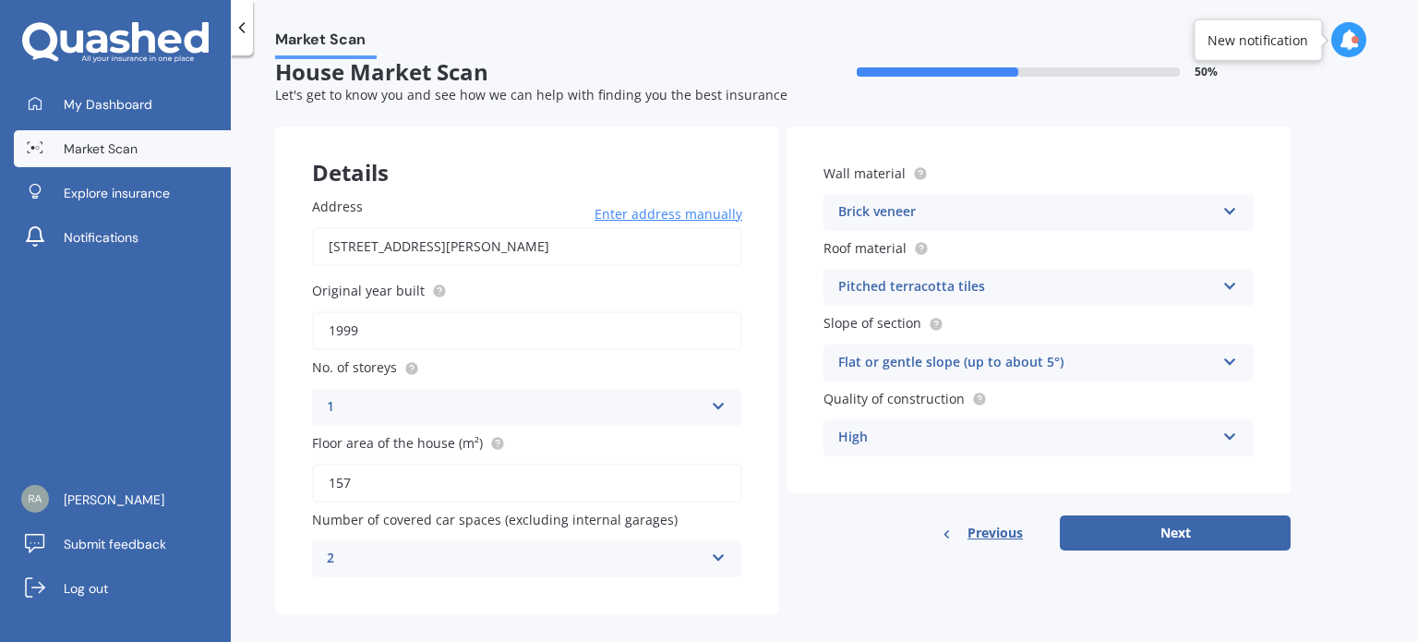
scroll to position [41, 0]
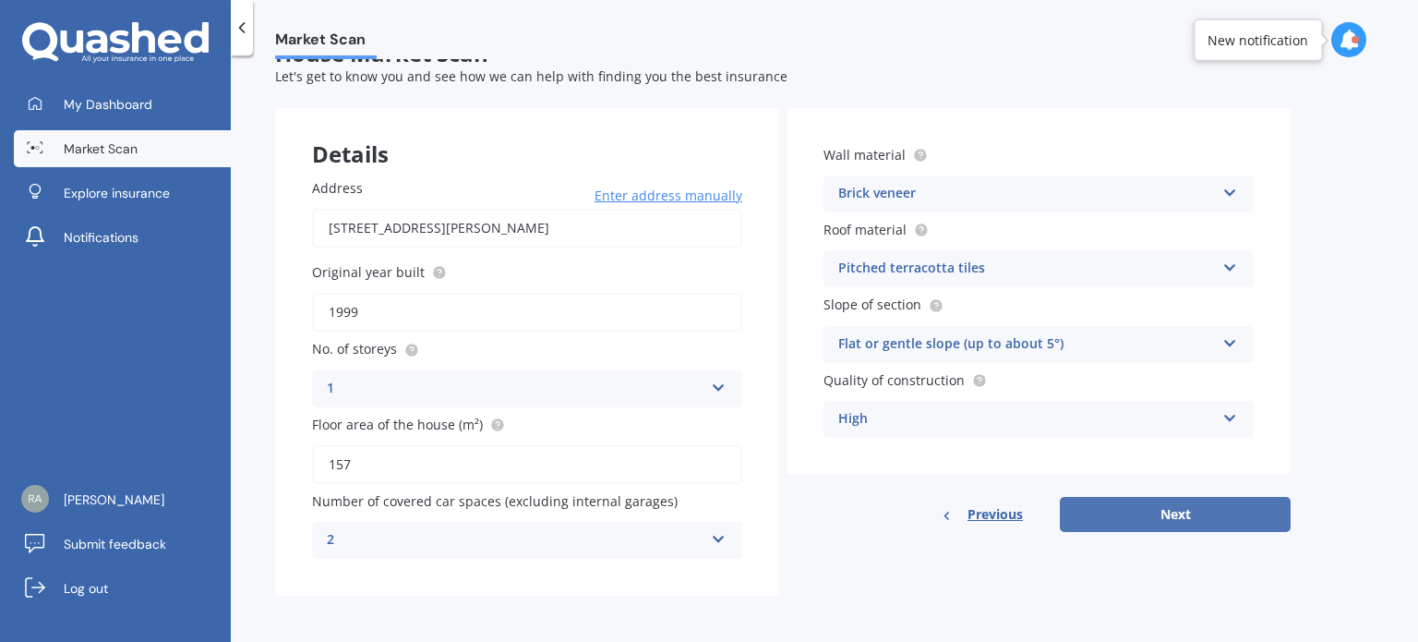
click at [1182, 514] on button "Next" at bounding box center [1175, 514] width 231 height 35
select select "09"
select select "03"
select select "1981"
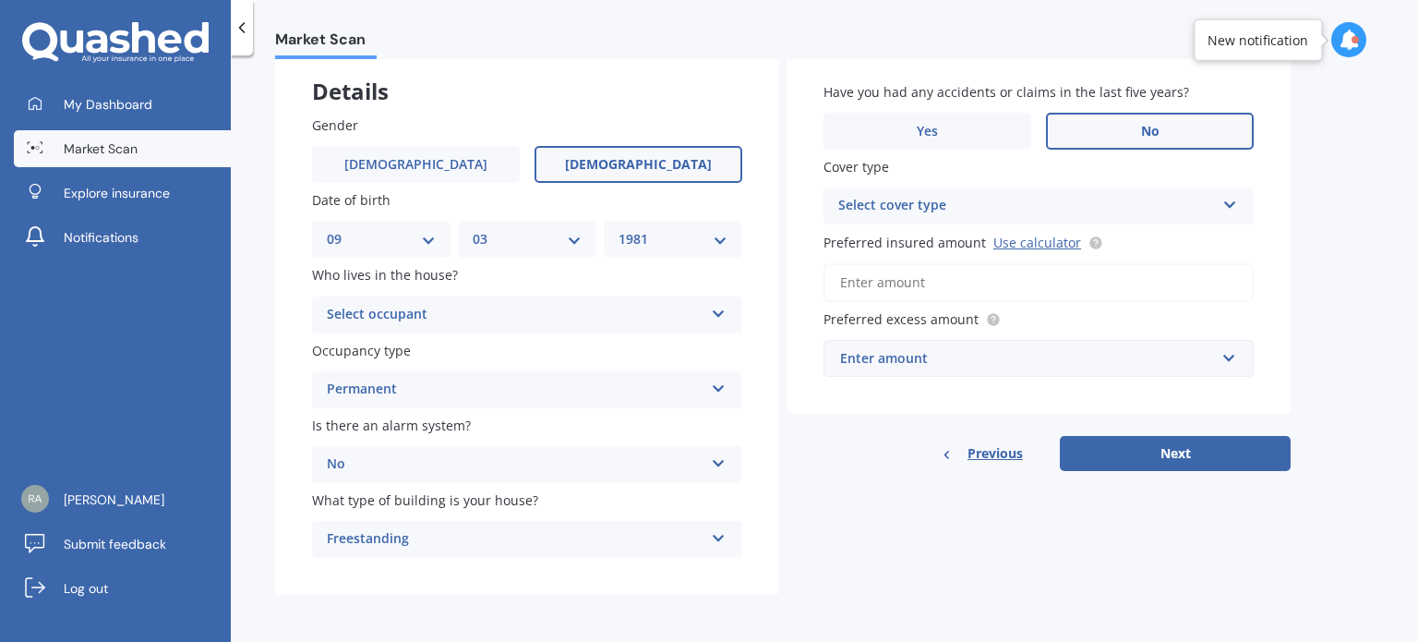
scroll to position [105, 0]
click at [582, 312] on div "Select occupant" at bounding box center [515, 314] width 377 height 22
click at [353, 345] on span "Owner" at bounding box center [349, 350] width 42 height 18
click at [979, 210] on div "Select cover type" at bounding box center [1026, 205] width 377 height 22
click at [891, 246] on div "High" at bounding box center [1038, 240] width 428 height 33
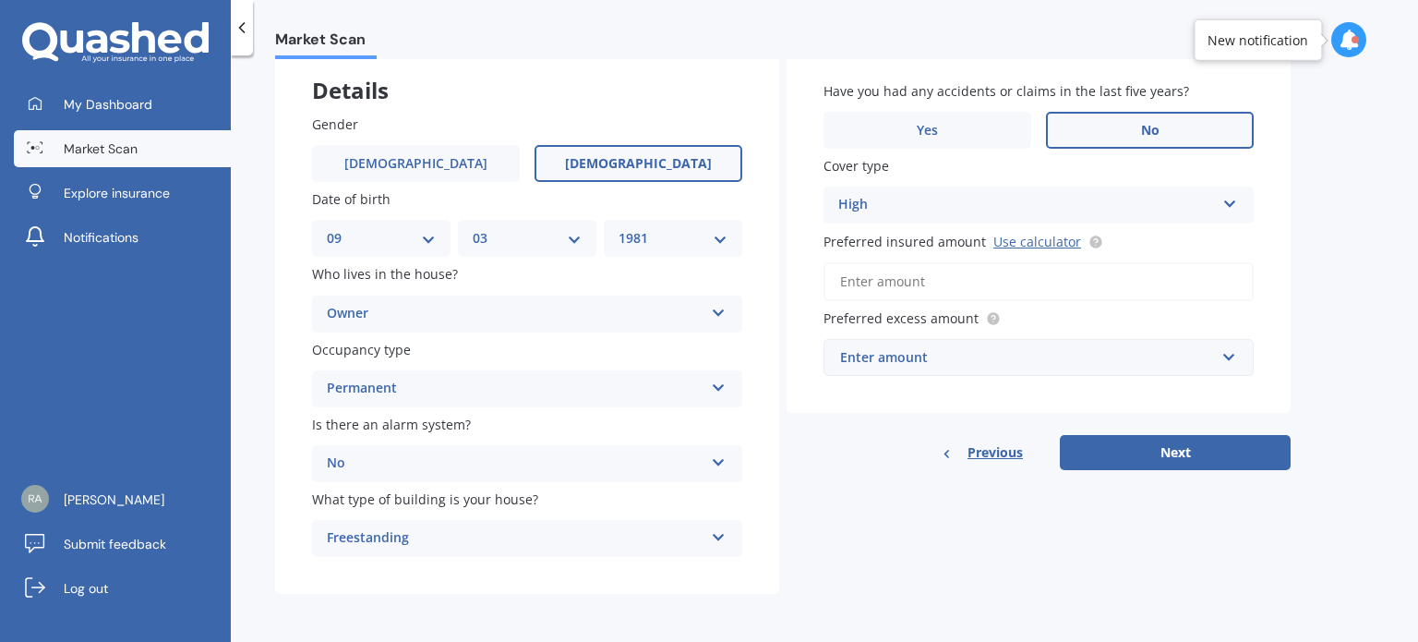
click at [982, 283] on input "Preferred insured amount Use calculator" at bounding box center [1038, 281] width 430 height 39
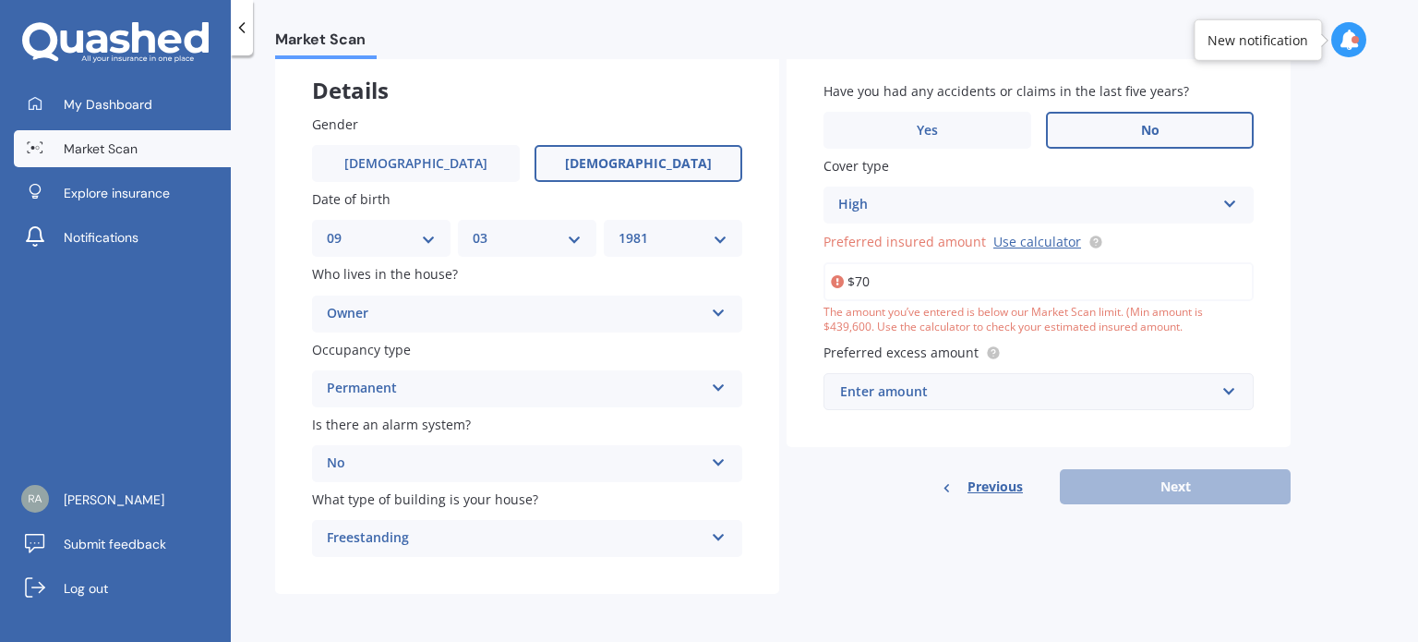
type input "$7"
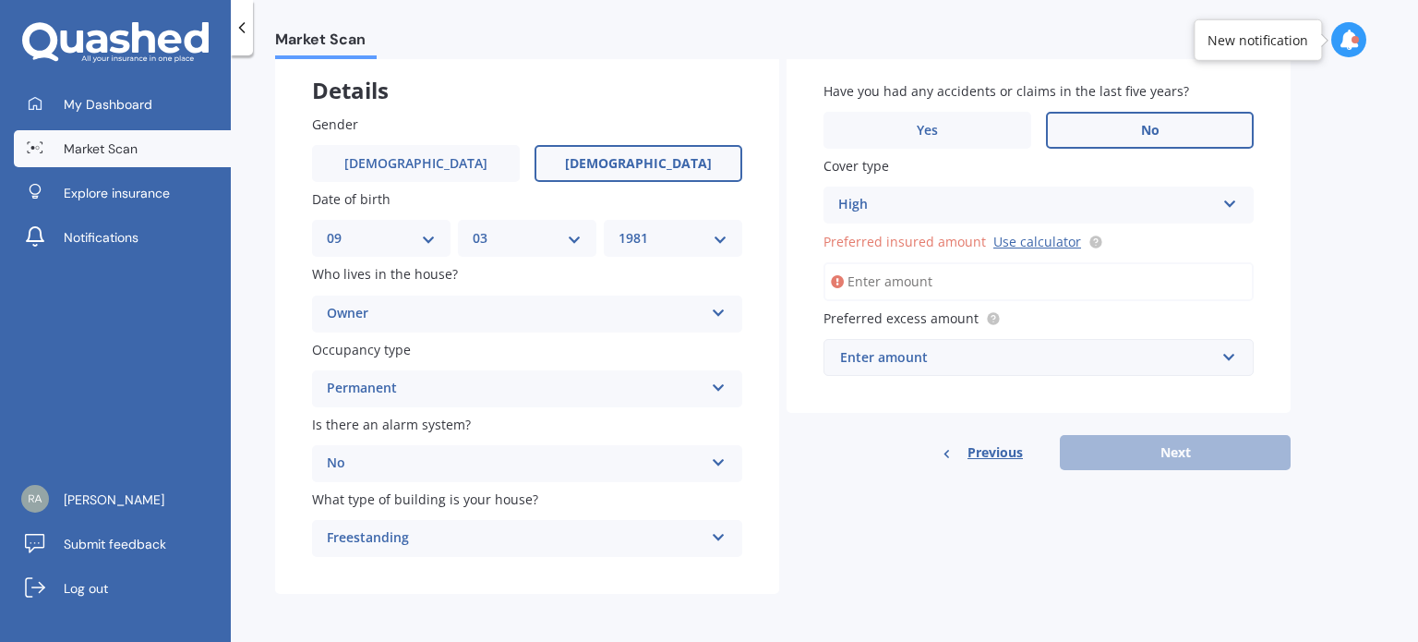
click at [937, 235] on span "Preferred insured amount" at bounding box center [904, 242] width 162 height 18
click at [937, 262] on input "Preferred insured amount Use calculator" at bounding box center [1038, 281] width 430 height 39
click at [897, 436] on div "Previous Next" at bounding box center [1039, 452] width 504 height 35
click at [915, 271] on input "Preferred insured amount Use calculator" at bounding box center [1038, 281] width 430 height 39
type input "$727,538"
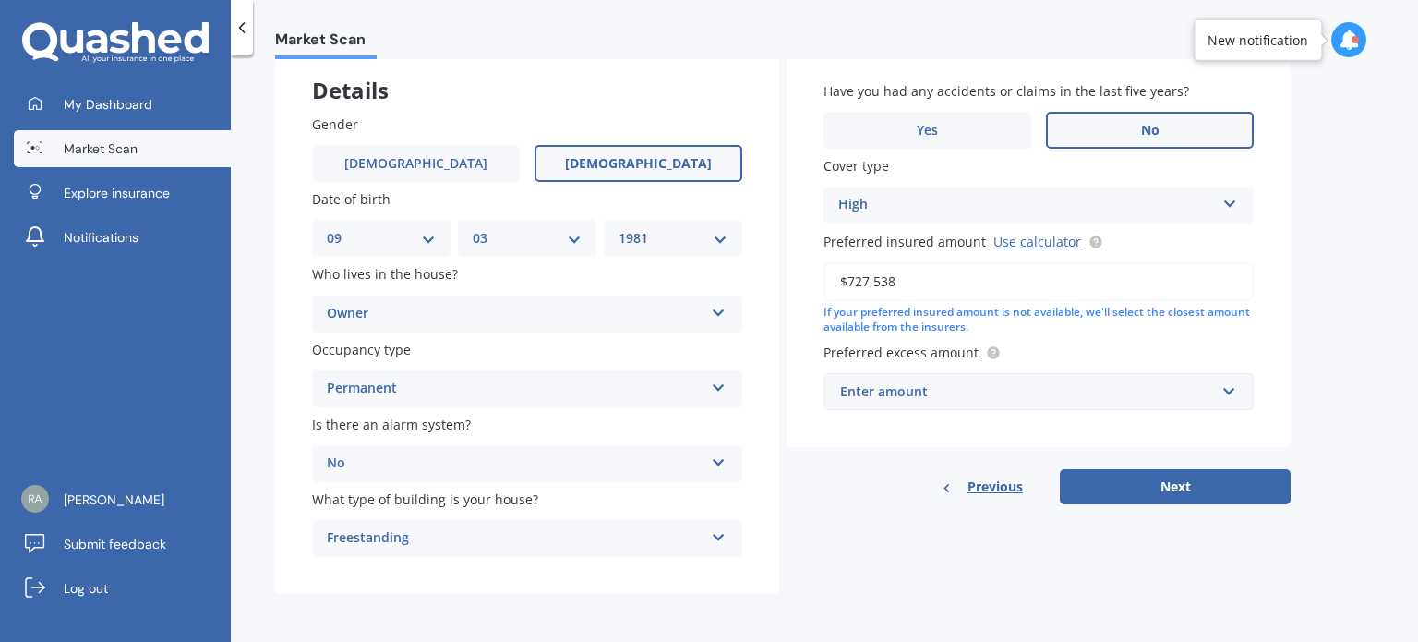
click at [979, 394] on div "Enter amount" at bounding box center [1027, 391] width 375 height 20
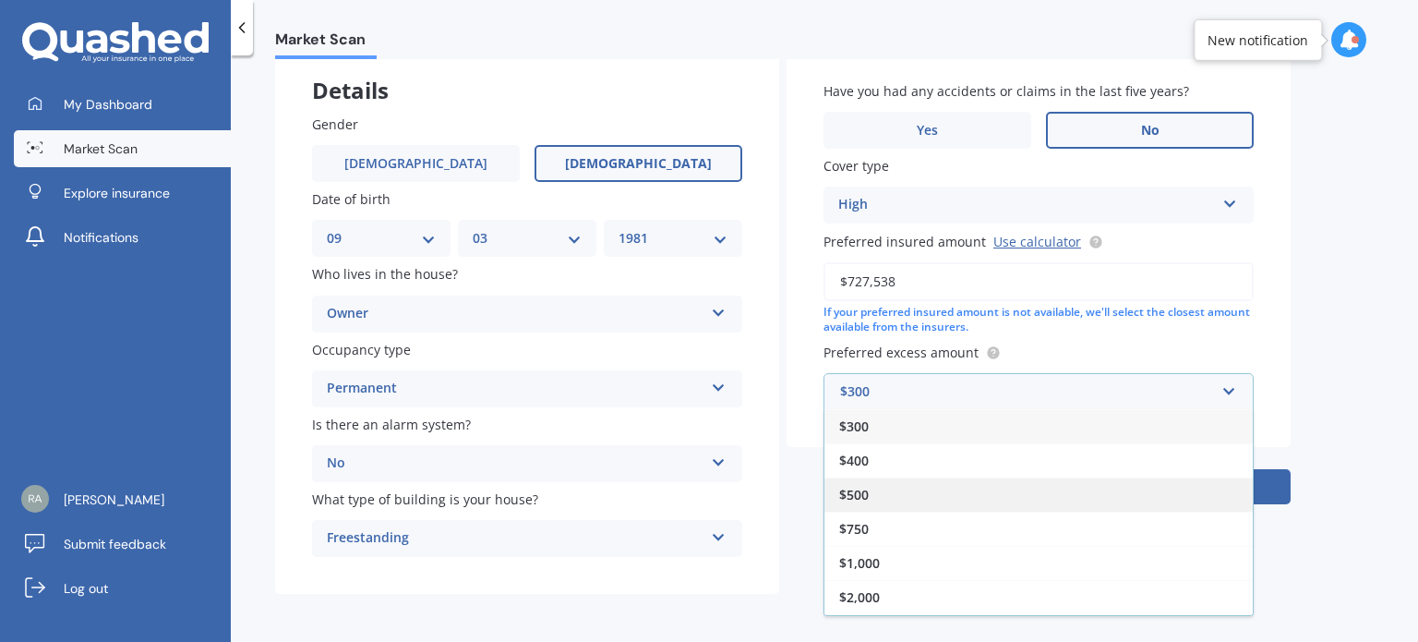
click at [866, 486] on span "$500" at bounding box center [854, 495] width 30 height 18
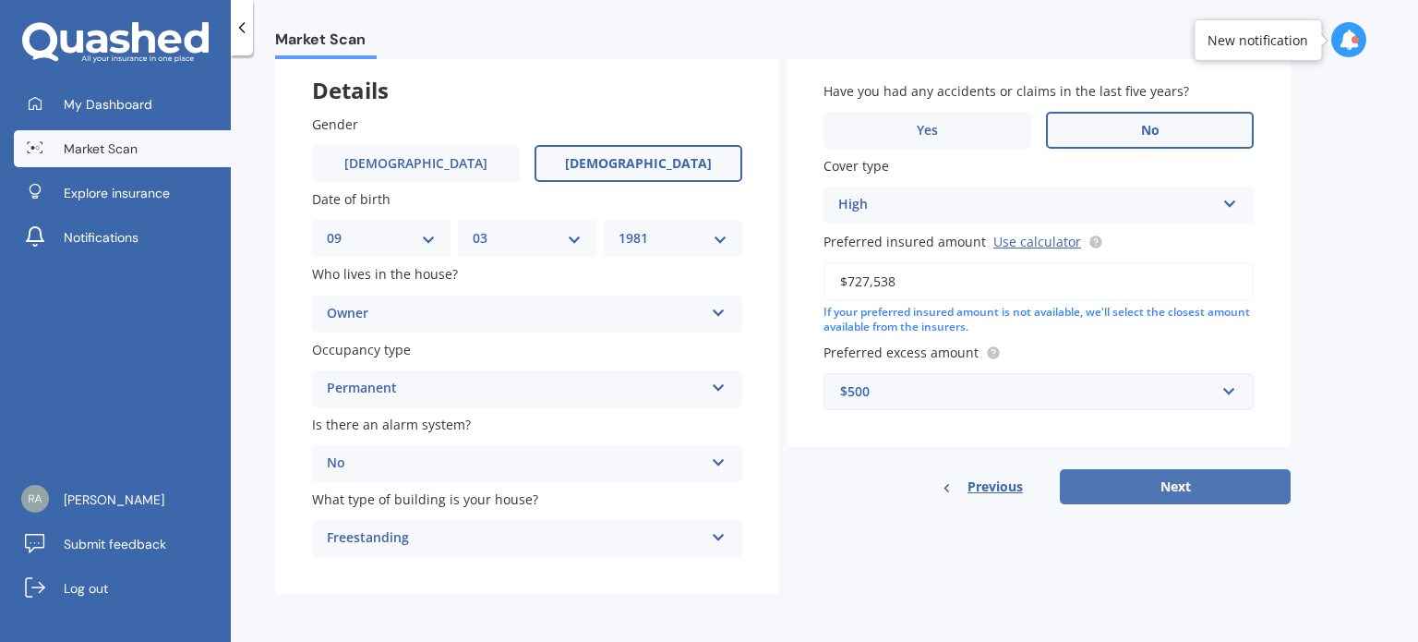
click at [1159, 490] on button "Next" at bounding box center [1175, 486] width 231 height 35
select select "09"
select select "03"
select select "1981"
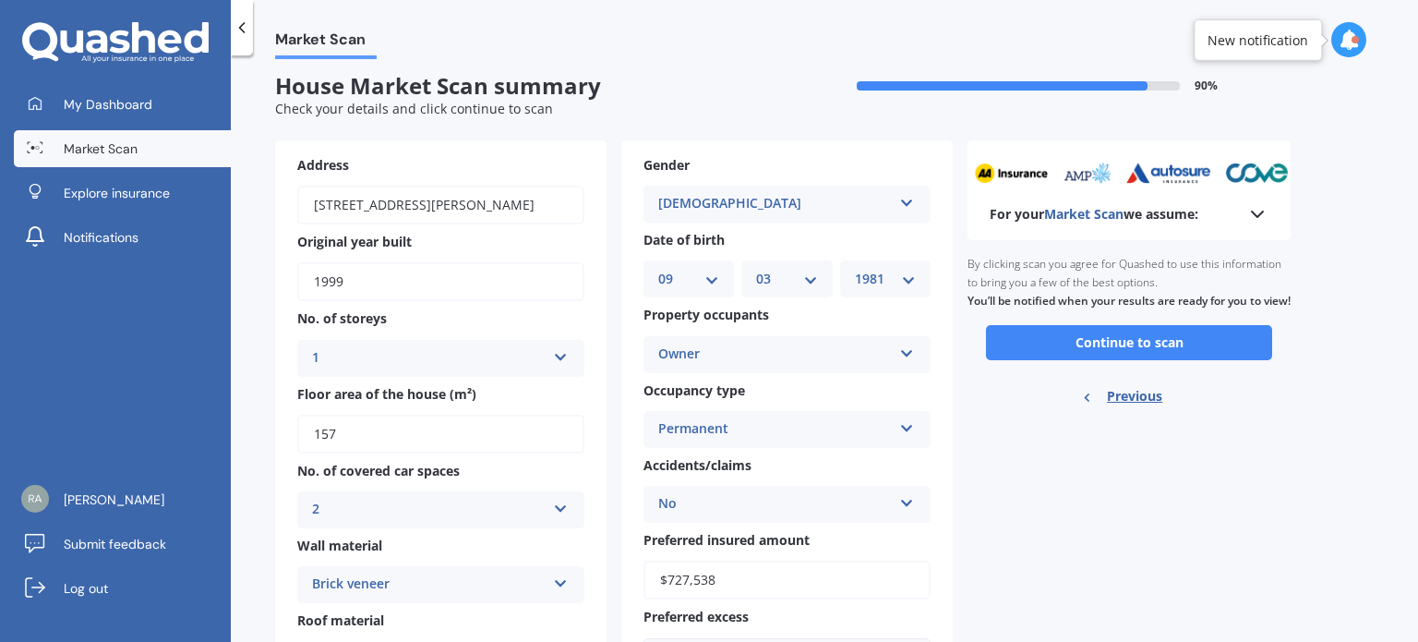
scroll to position [0, 0]
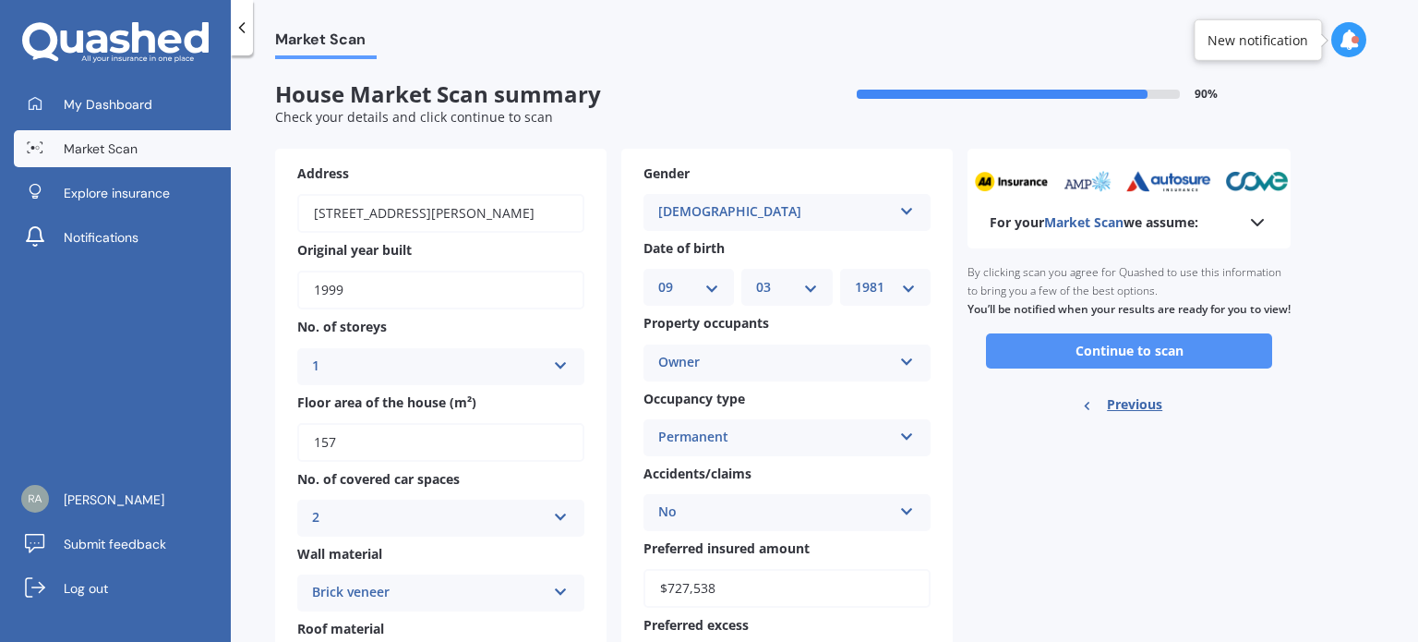
click at [1140, 368] on button "Continue to scan" at bounding box center [1129, 350] width 286 height 35
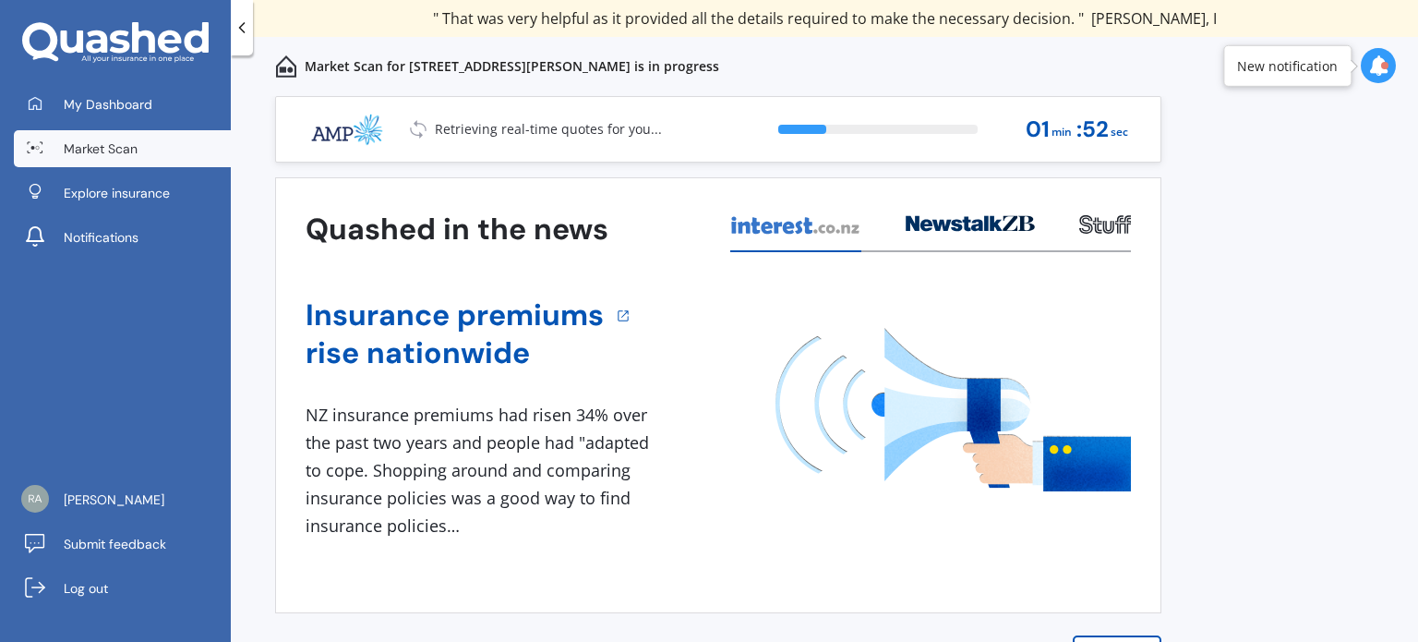
drag, startPoint x: 1319, startPoint y: 72, endPoint x: 1369, endPoint y: 69, distance: 49.9
drag, startPoint x: 1369, startPoint y: 69, endPoint x: 1384, endPoint y: 259, distance: 190.7
click at [1384, 259] on div "Previous 80,000+ Kiwis have signed up to shop and save on insurance with us " H…" at bounding box center [824, 321] width 1187 height 642
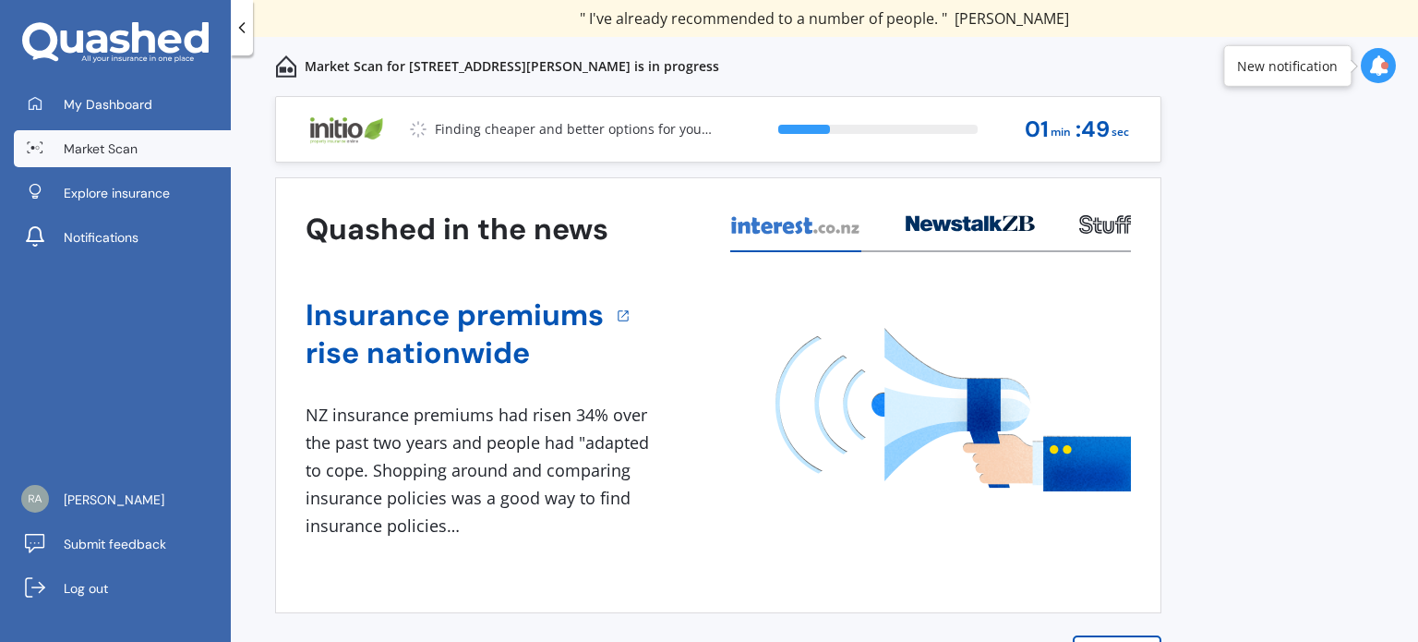
click at [1380, 68] on icon at bounding box center [1378, 65] width 20 height 20
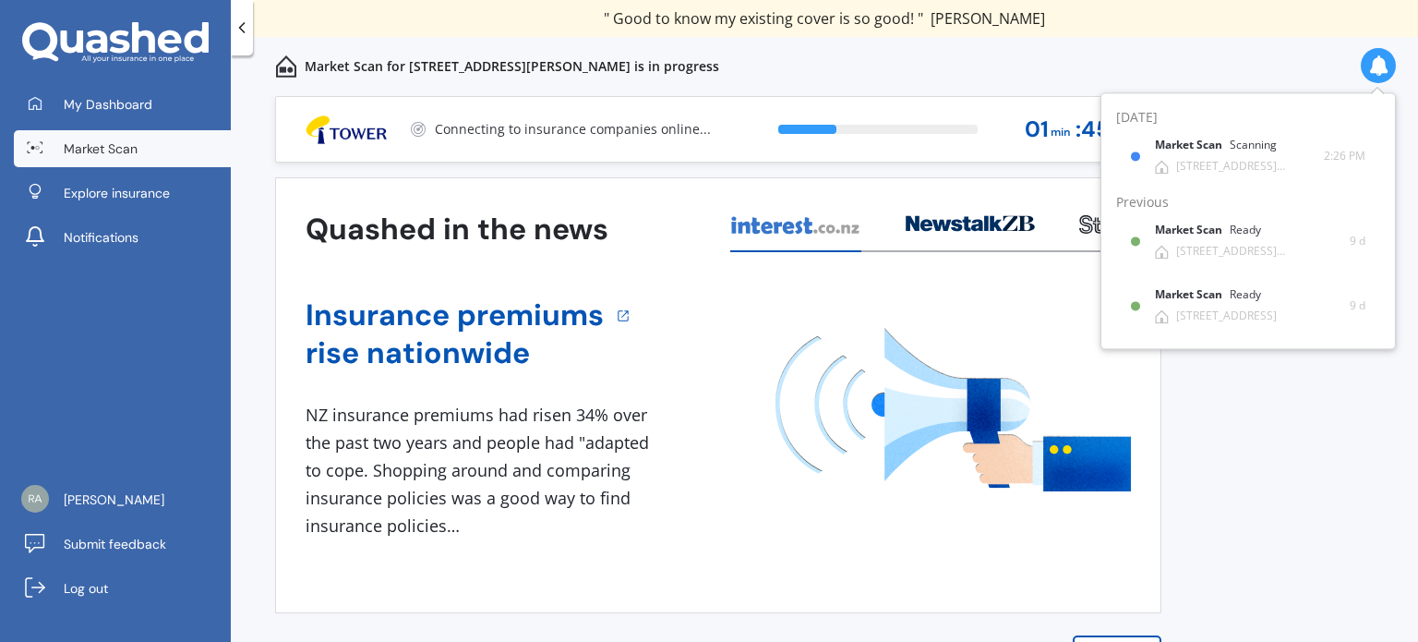
click at [1310, 436] on div "Previous 80,000+ Kiwis have signed up to shop and save on insurance with us " H…" at bounding box center [824, 389] width 1187 height 586
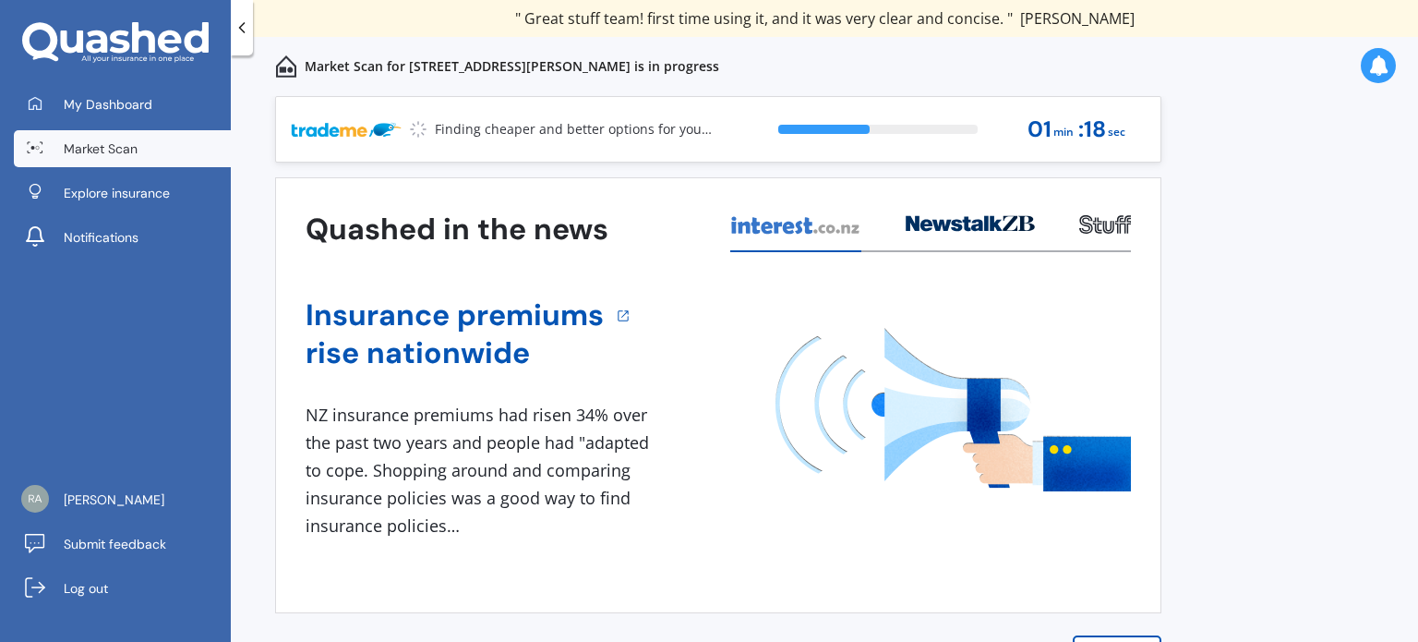
click at [1378, 62] on icon at bounding box center [1378, 65] width 20 height 20
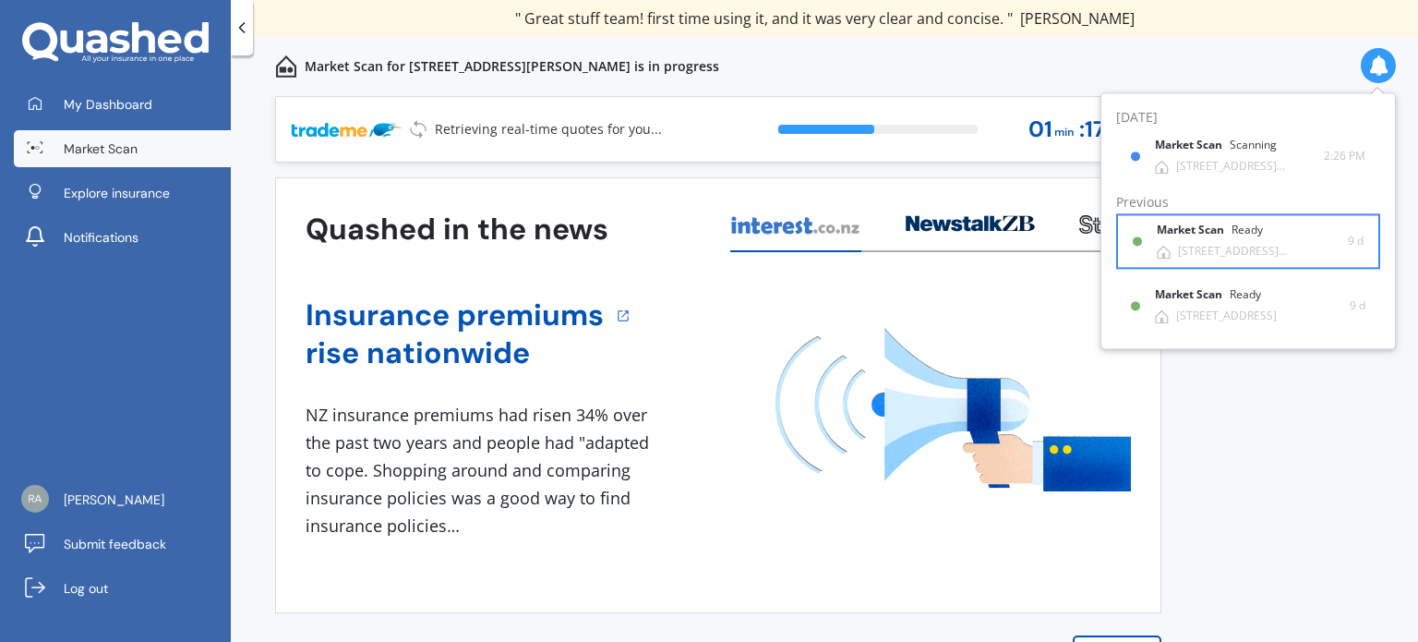
click at [1251, 239] on div "Market Scan Ready" at bounding box center [1221, 234] width 128 height 20
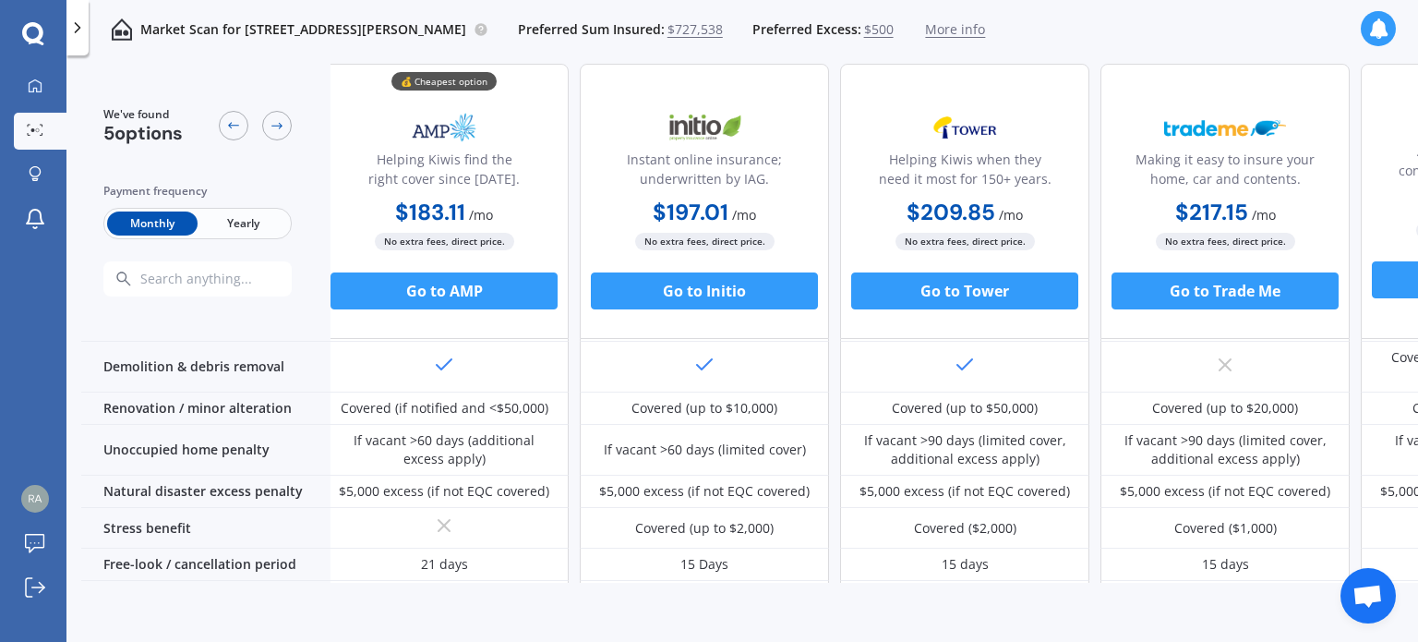
scroll to position [811, 0]
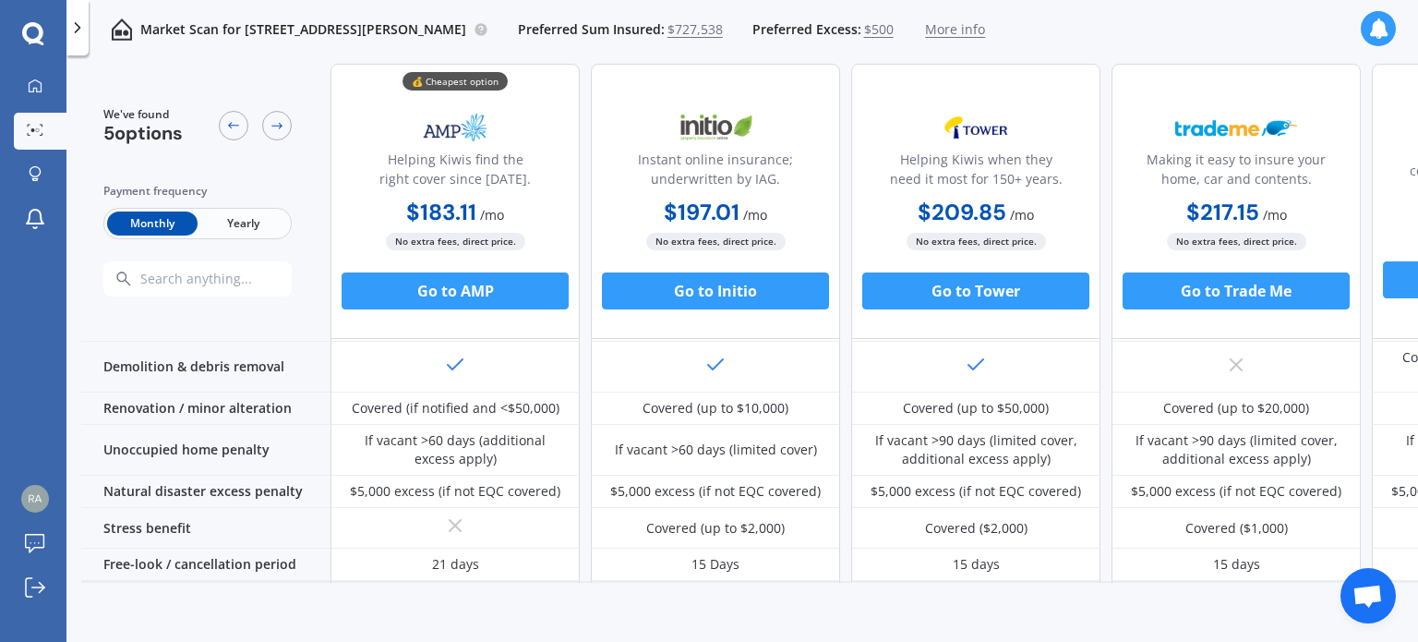
drag, startPoint x: 1066, startPoint y: 583, endPoint x: 1296, endPoint y: 571, distance: 230.2
click at [1296, 571] on div "We've found 5 options Payment frequency Monthly Yearly 💰 Cheapest option Helpin…" at bounding box center [749, 323] width 1337 height 519
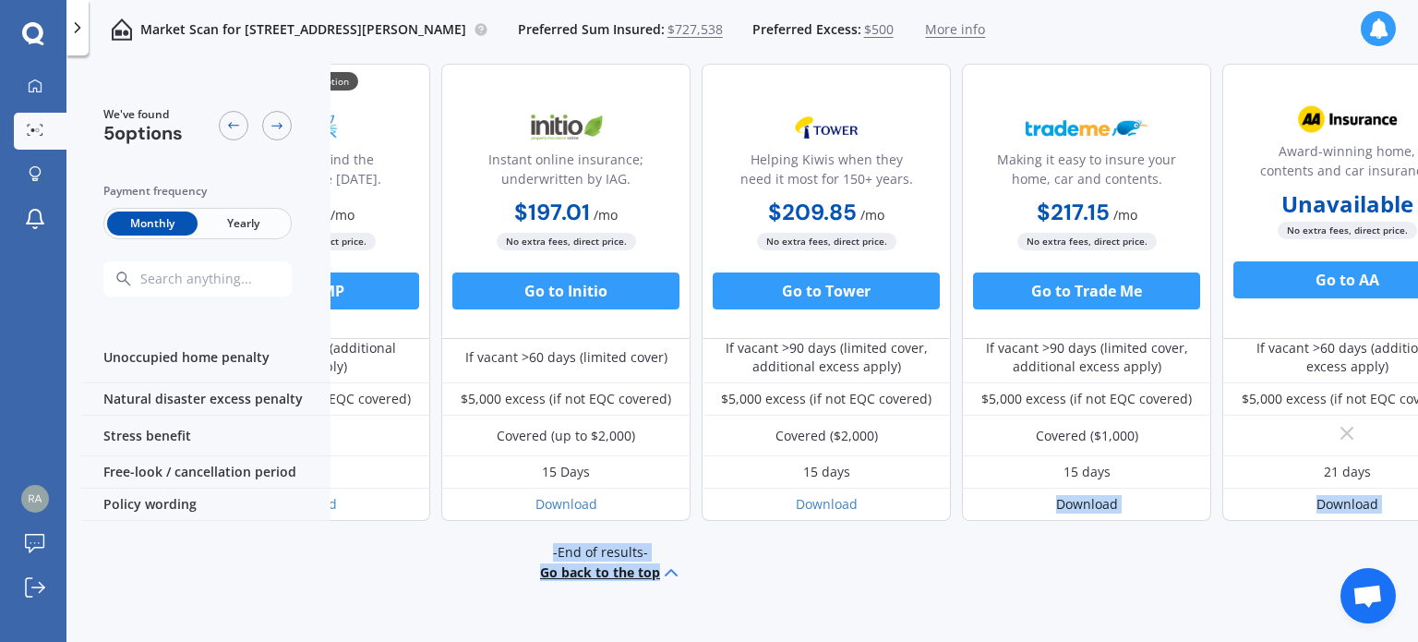
scroll to position [903, 211]
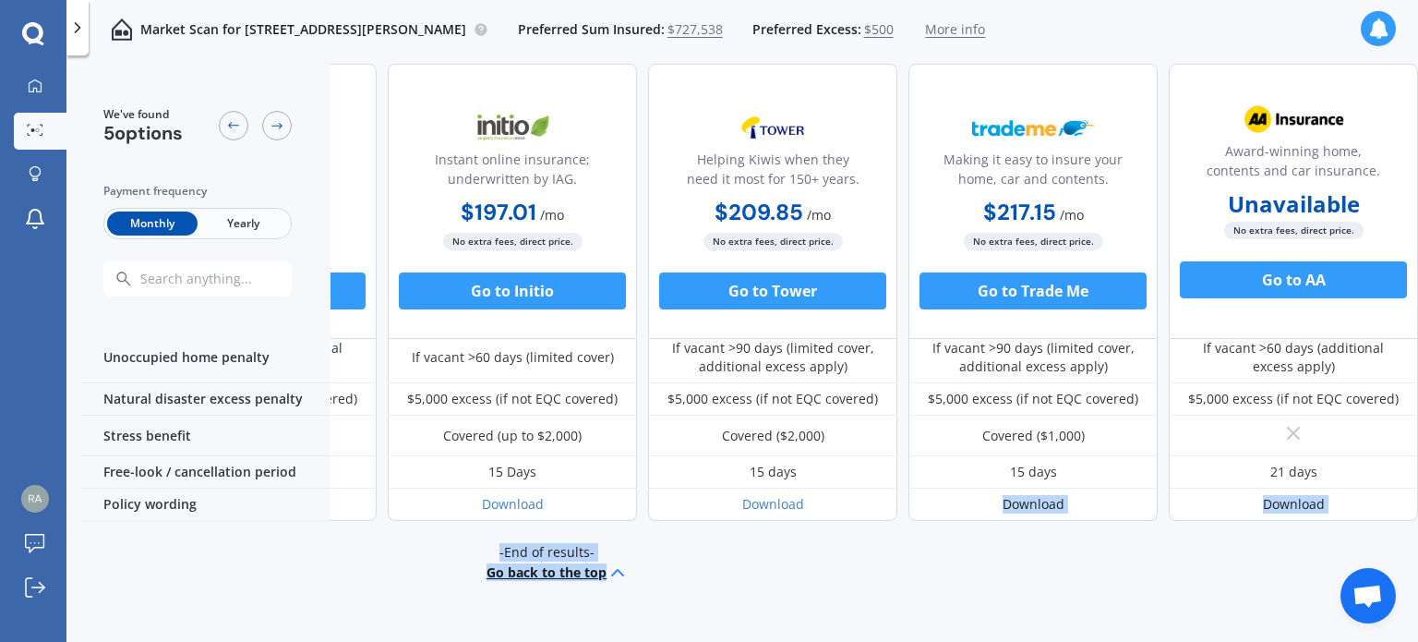
drag, startPoint x: 1200, startPoint y: 570, endPoint x: 1033, endPoint y: 575, distance: 167.2
click at [1042, 575] on div "We've found 5 options Payment frequency Monthly Yearly 💰 Cheapest option Helpin…" at bounding box center [749, 323] width 1337 height 519
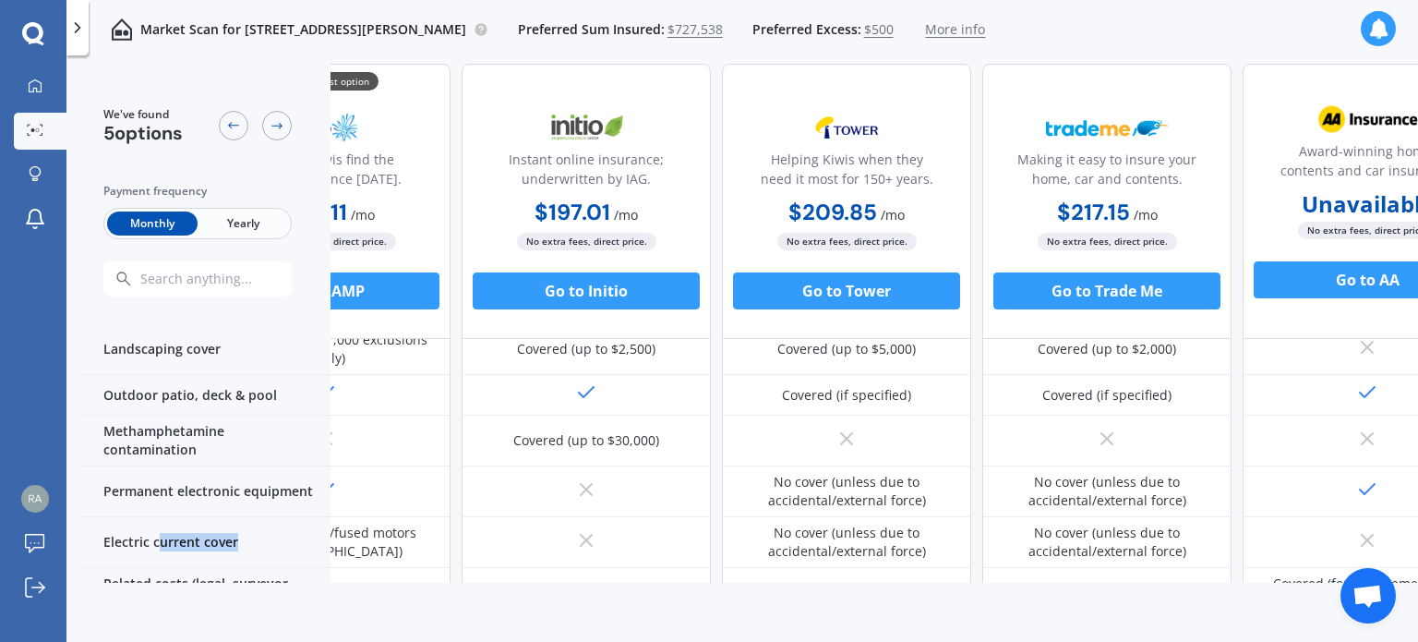
scroll to position [534, 0]
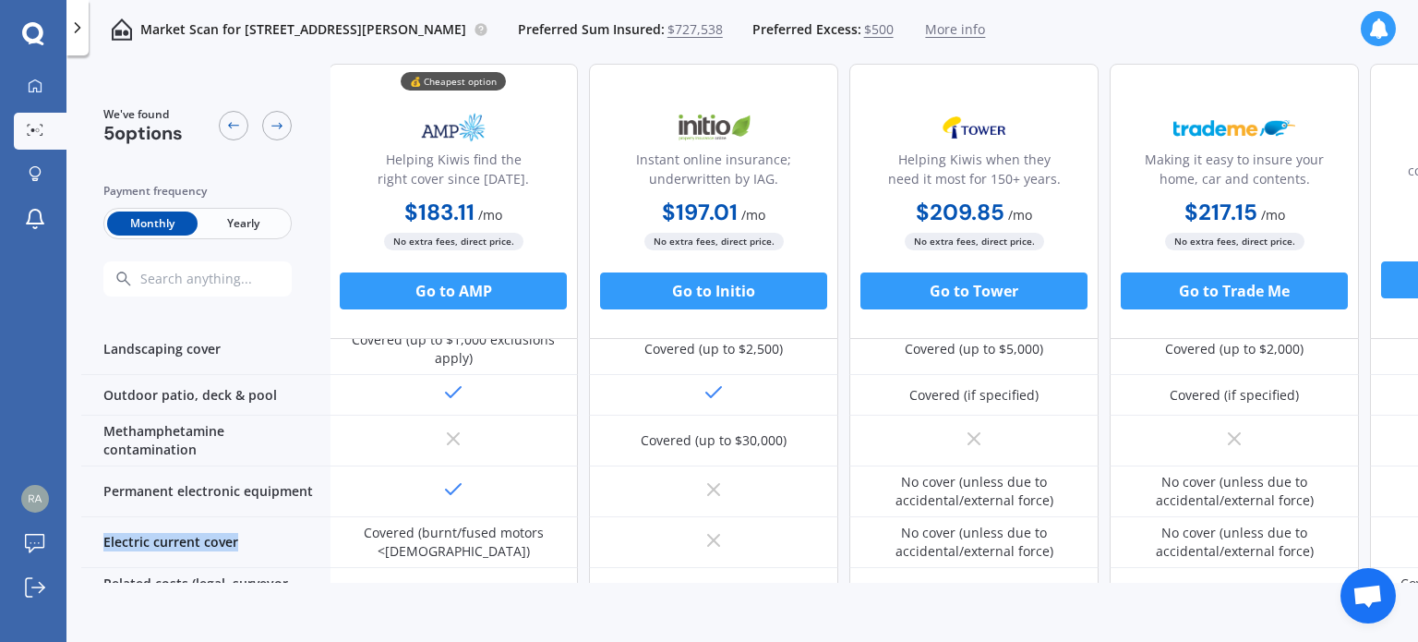
drag, startPoint x: 181, startPoint y: 506, endPoint x: 78, endPoint y: 501, distance: 103.5
click at [78, 501] on div "Market Scan for [STREET_ADDRESS][PERSON_NAME] Preferred Sum Insured: $727,538 P…" at bounding box center [741, 352] width 1351 height 586
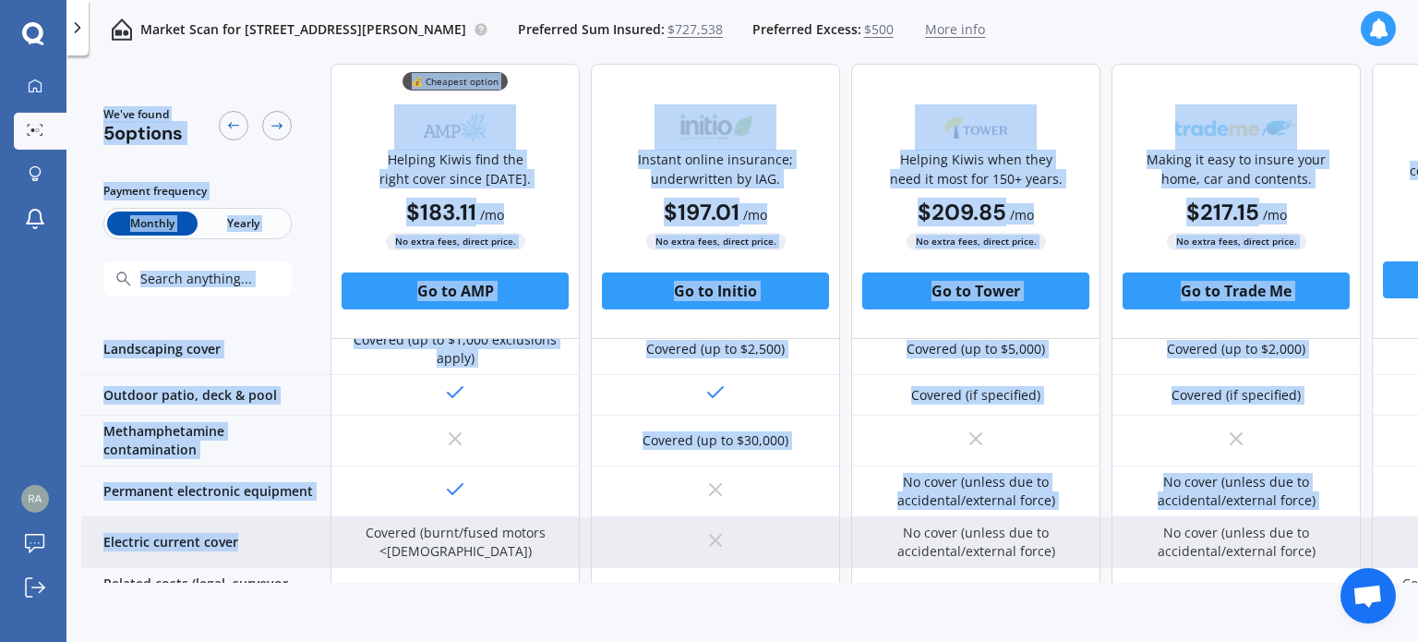
click at [223, 517] on div "Electric current cover" at bounding box center [205, 542] width 249 height 51
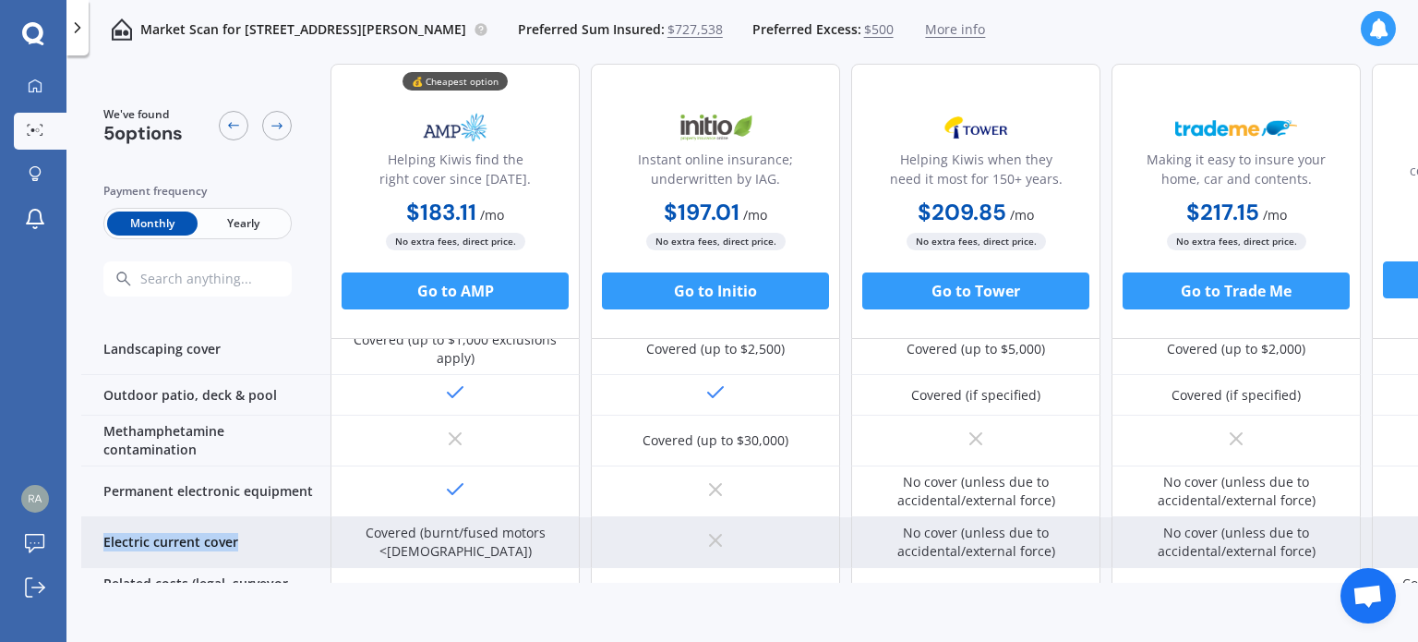
drag, startPoint x: 236, startPoint y: 509, endPoint x: 101, endPoint y: 504, distance: 135.8
click at [101, 517] on div "Electric current cover" at bounding box center [205, 542] width 249 height 51
copy div "Electric current cover"
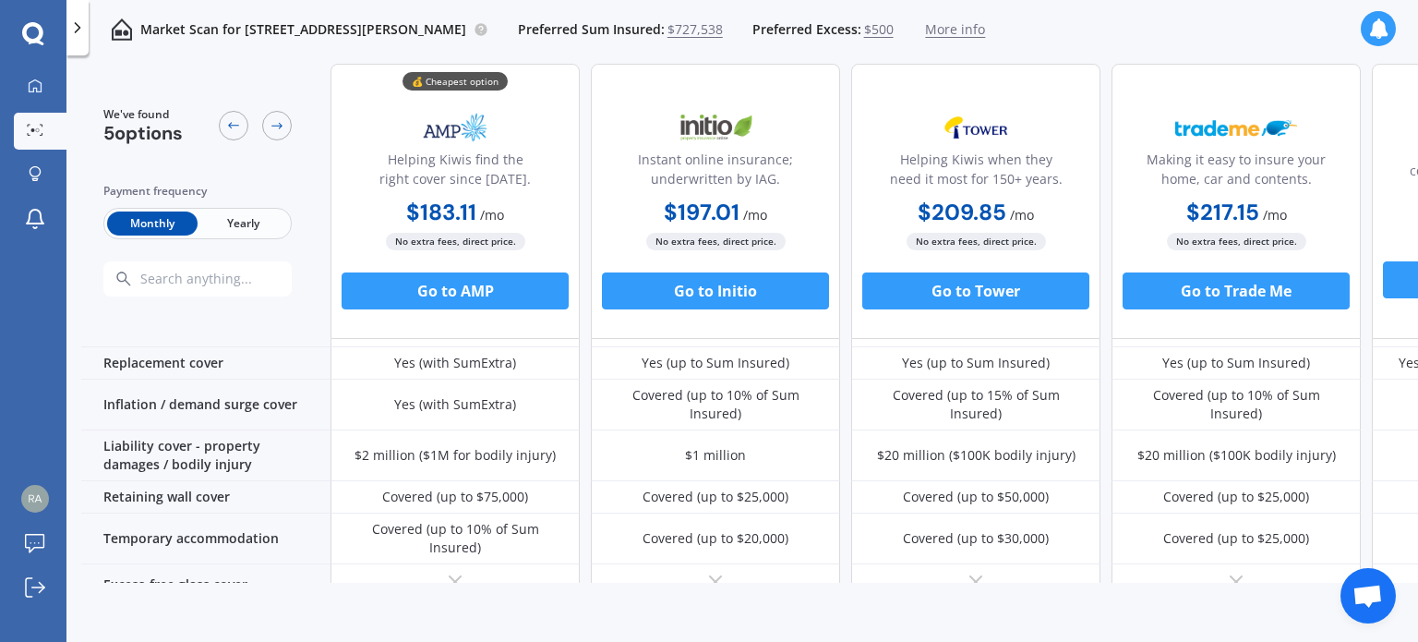
scroll to position [0, 0]
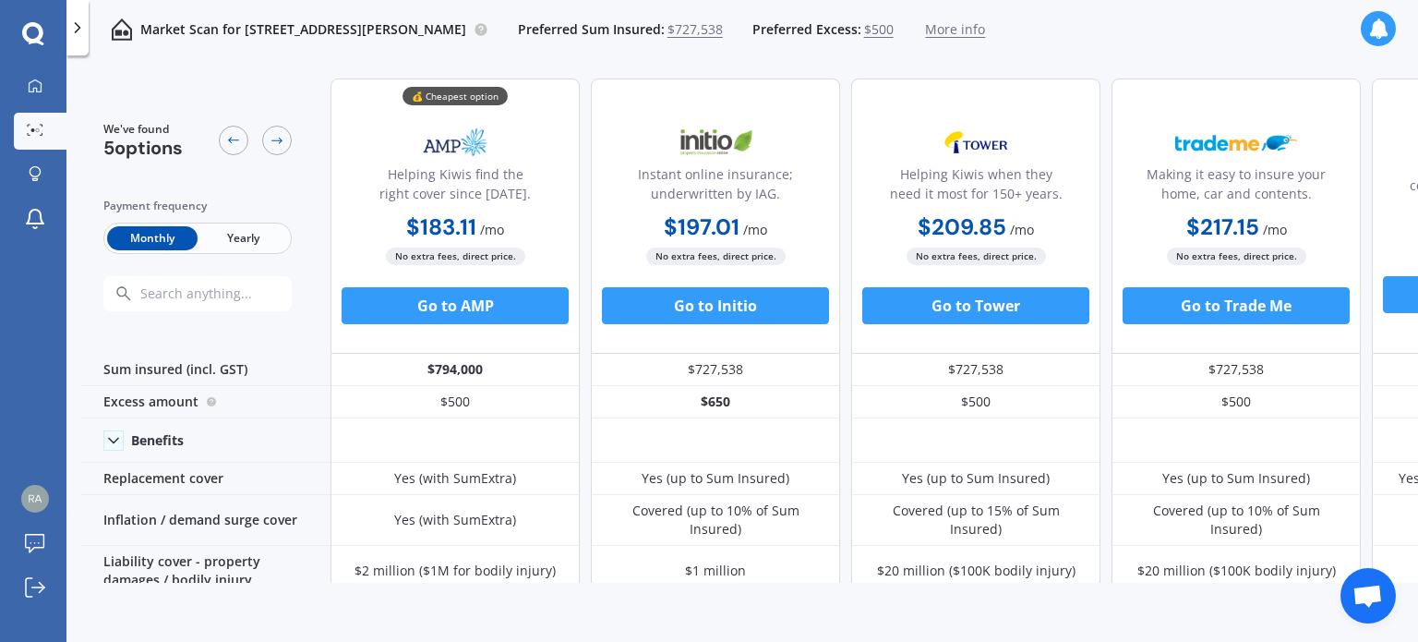
click at [248, 239] on span "Yearly" at bounding box center [243, 238] width 90 height 24
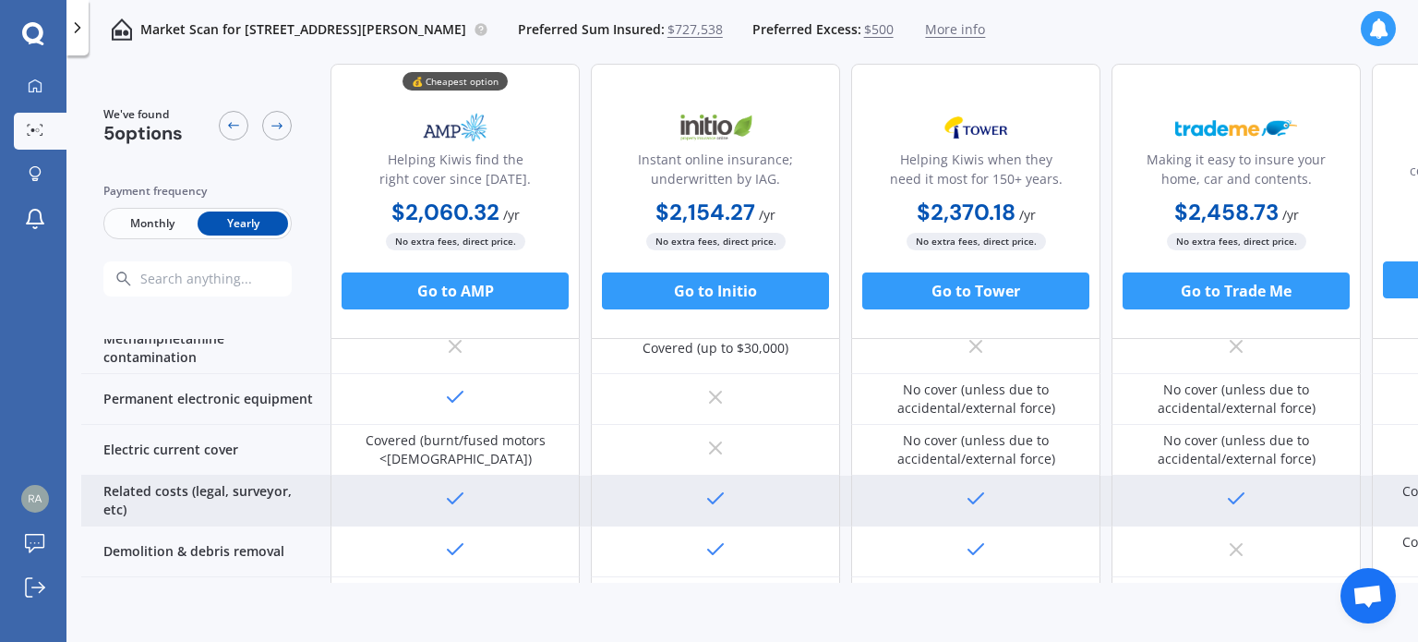
scroll to position [646, 0]
